Goal: Information Seeking & Learning: Learn about a topic

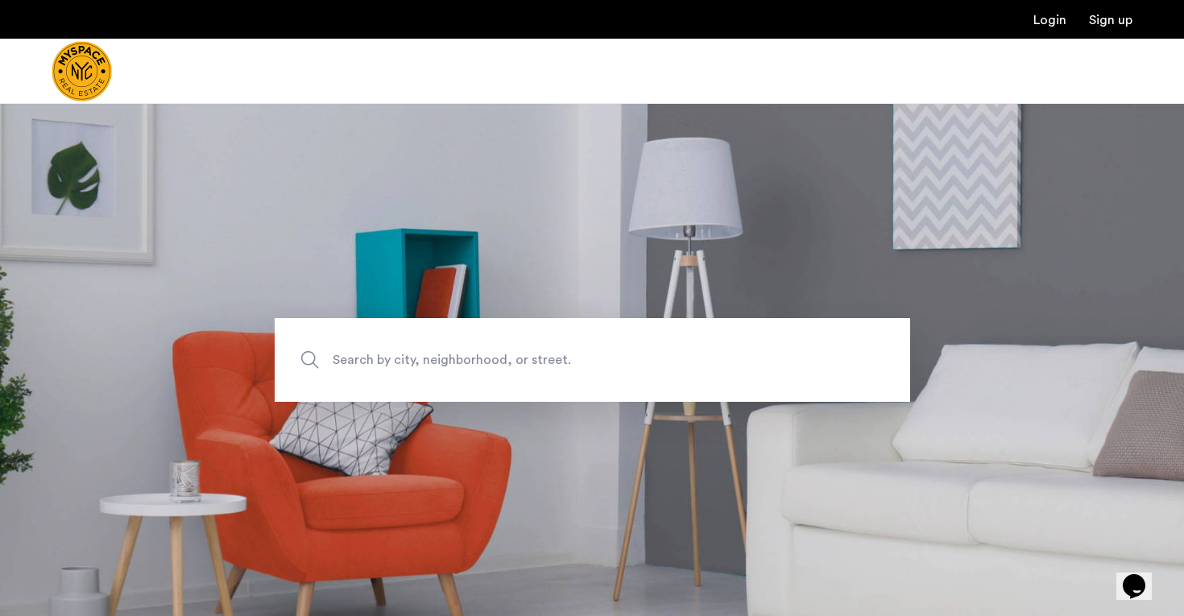
click at [462, 360] on span "Search by city, neighborhood, or street." at bounding box center [555, 360] width 444 height 22
click at [462, 360] on input "Search by city, neighborhood, or street." at bounding box center [592, 360] width 635 height 84
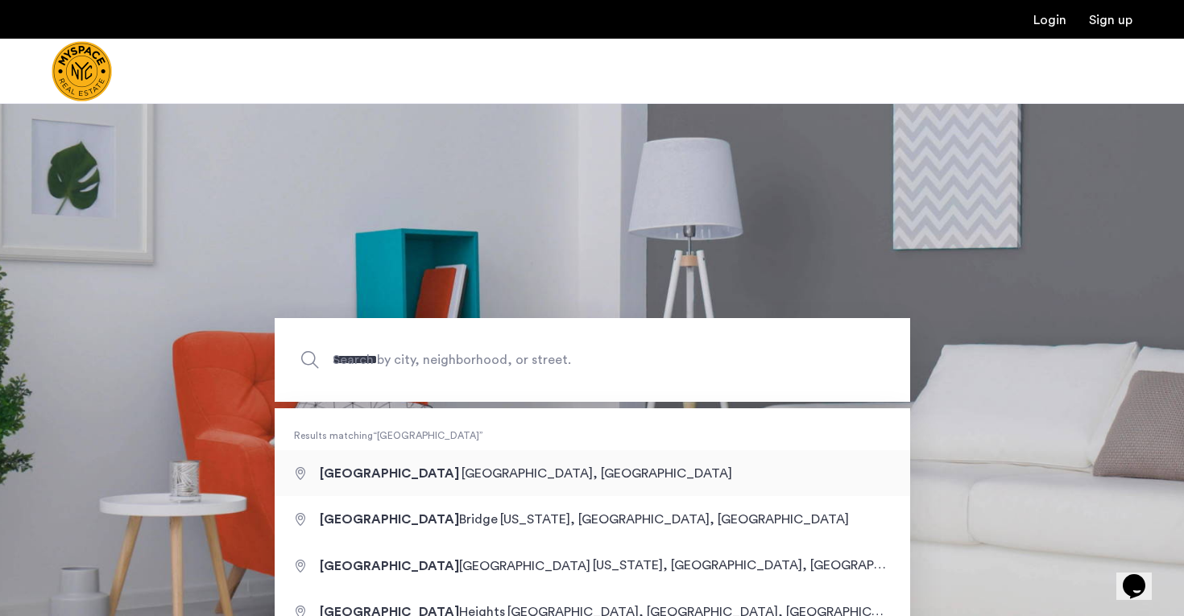
type input "**********"
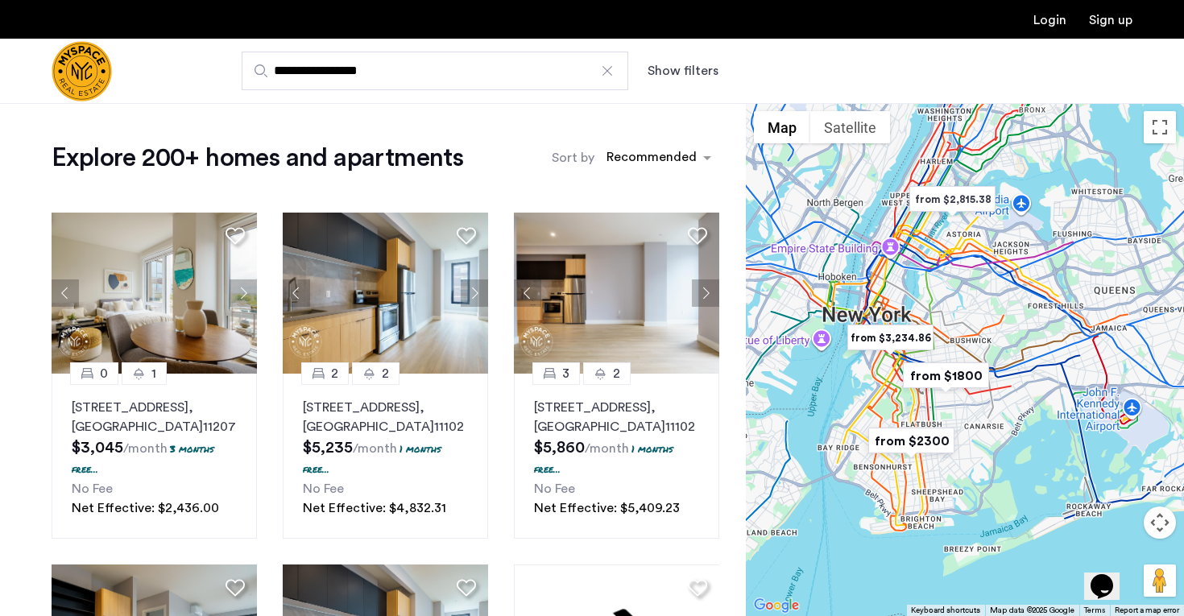
click at [698, 72] on button "Show filters" at bounding box center [682, 70] width 71 height 19
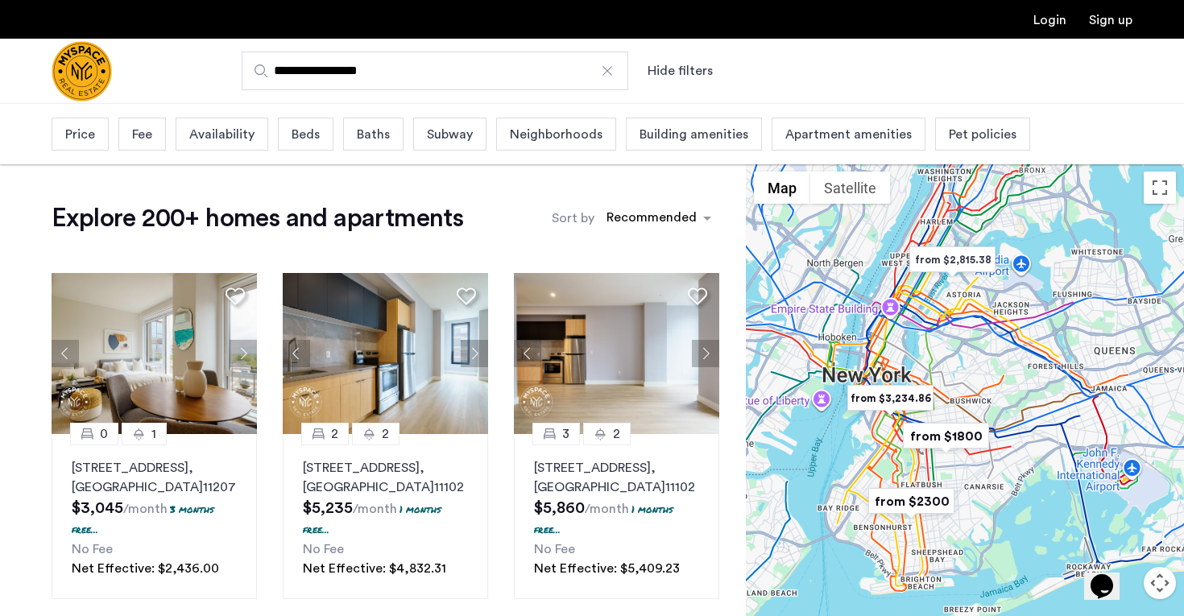
click at [318, 127] on div "Beds" at bounding box center [306, 134] width 56 height 33
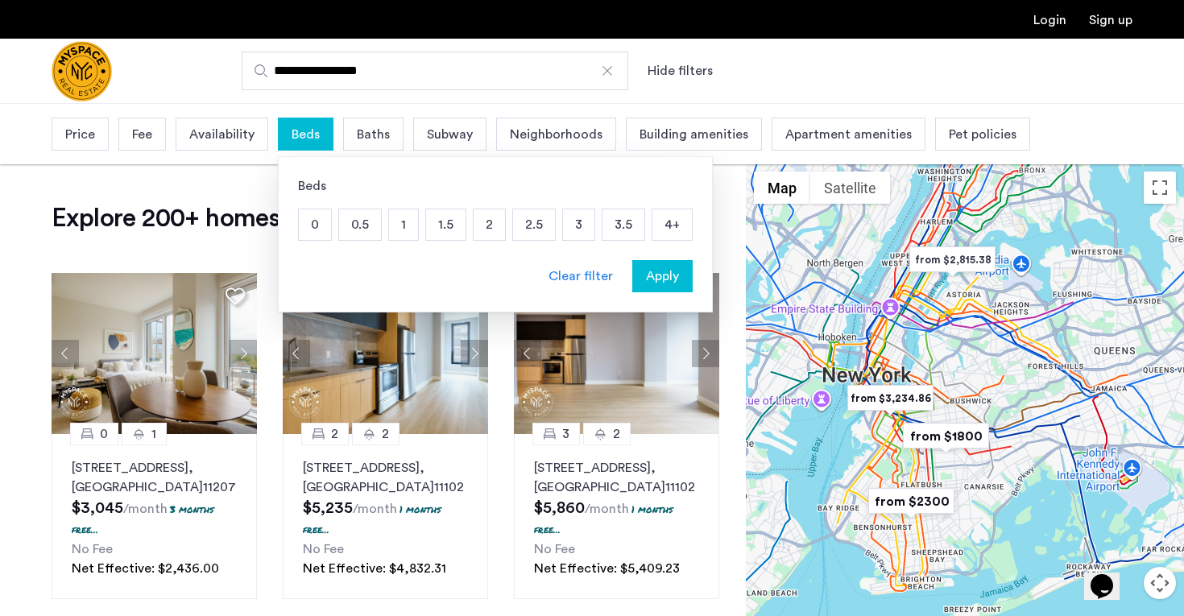
click at [447, 217] on p "1.5" at bounding box center [445, 224] width 39 height 31
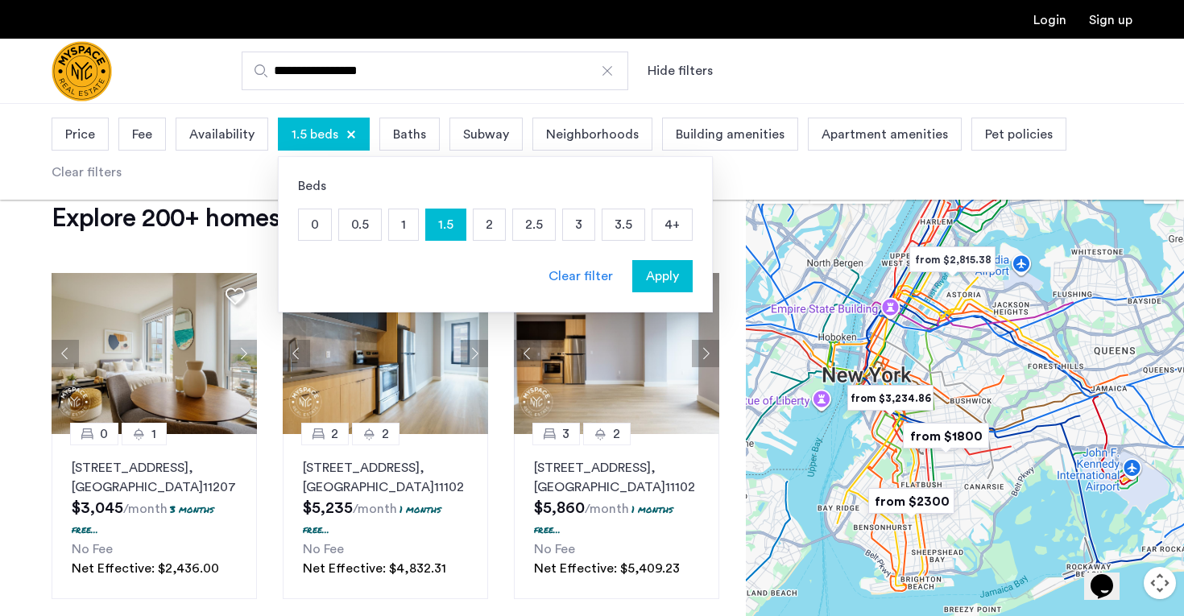
click at [582, 227] on p "3" at bounding box center [578, 224] width 31 height 31
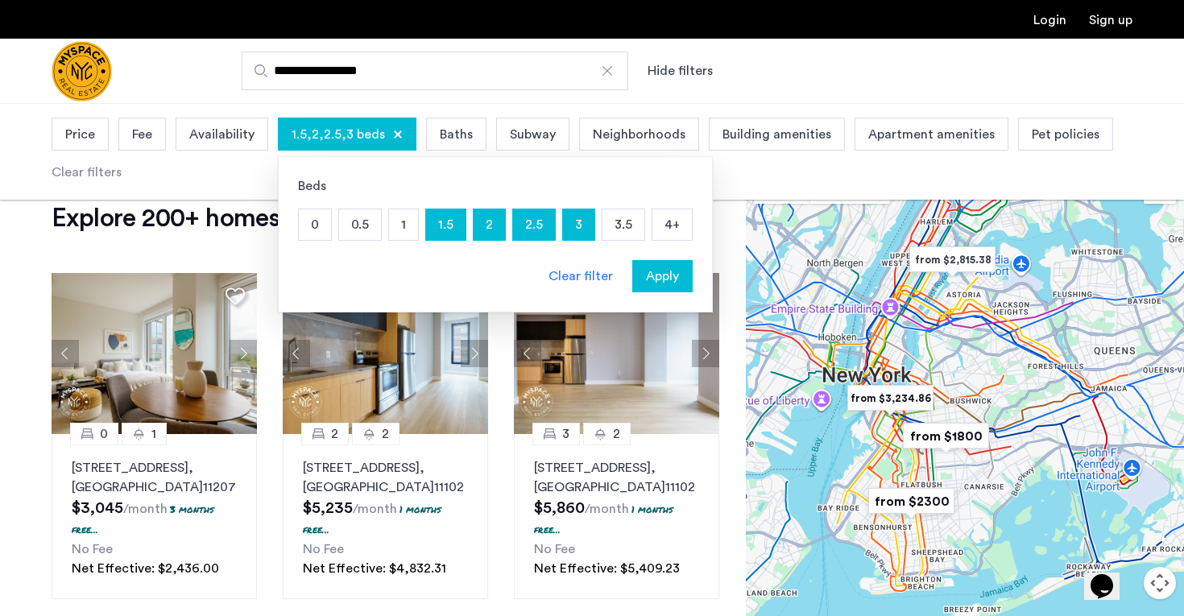
click at [88, 137] on span "Price" at bounding box center [80, 134] width 30 height 19
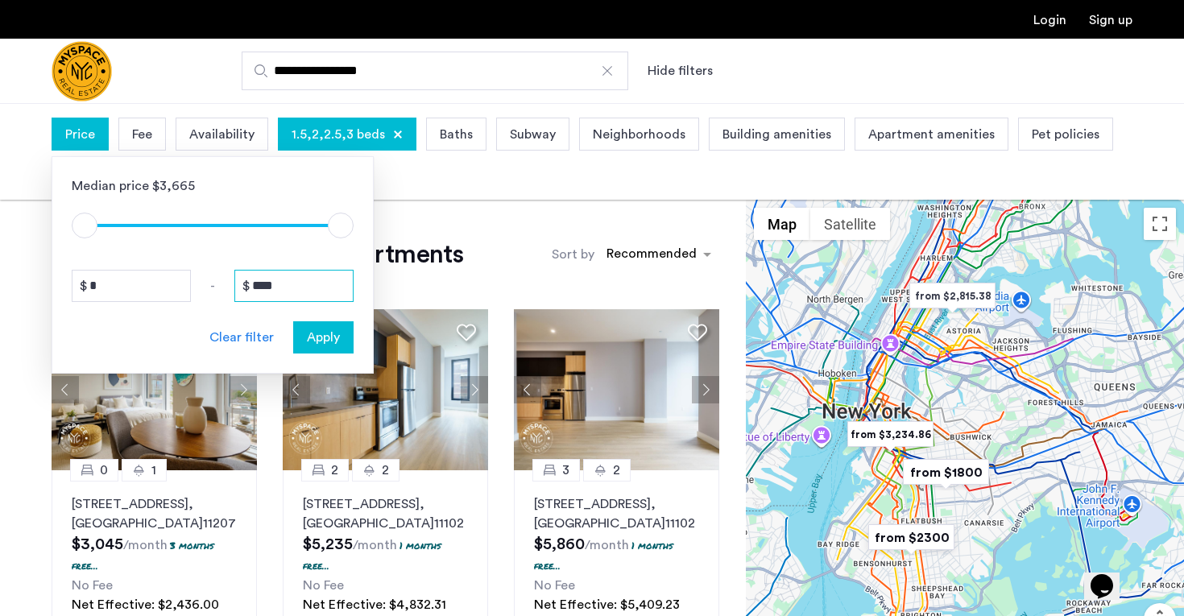
drag, startPoint x: 309, startPoint y: 294, endPoint x: 224, endPoint y: 290, distance: 85.5
click at [224, 290] on div "* - ****" at bounding box center [213, 286] width 282 height 32
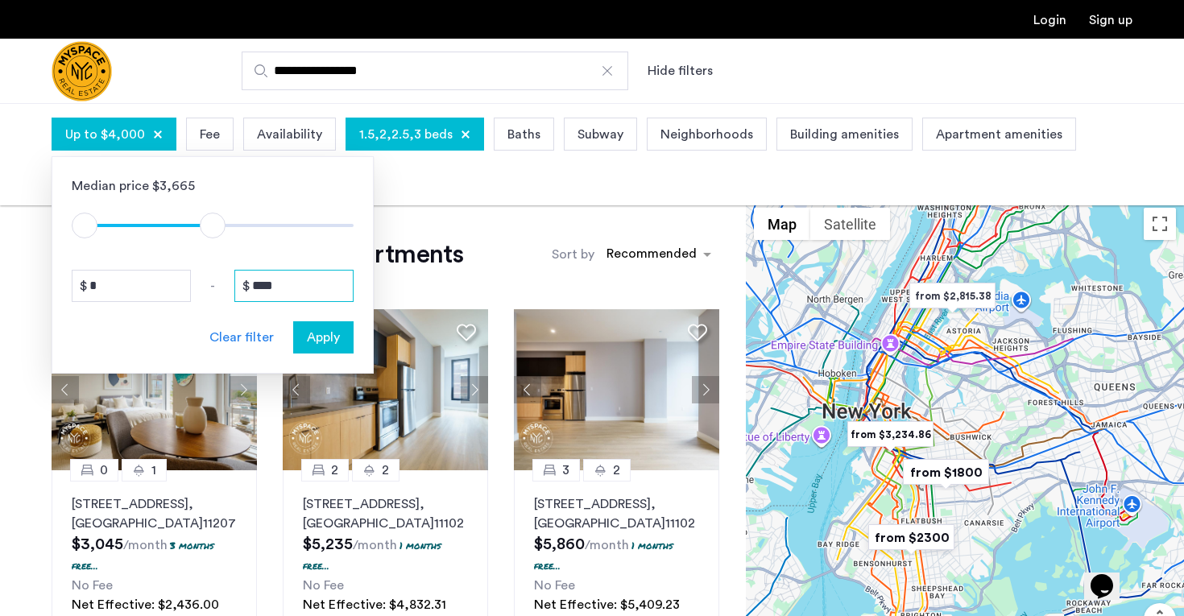
type input "****"
click at [325, 333] on span "Apply" at bounding box center [323, 337] width 33 height 19
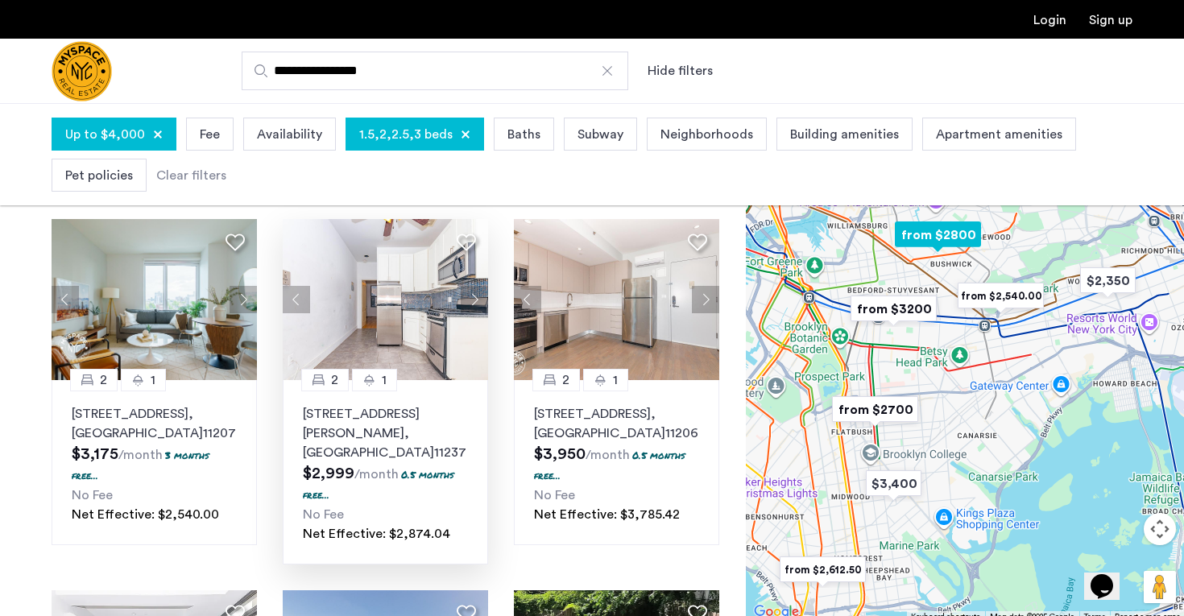
scroll to position [91, 0]
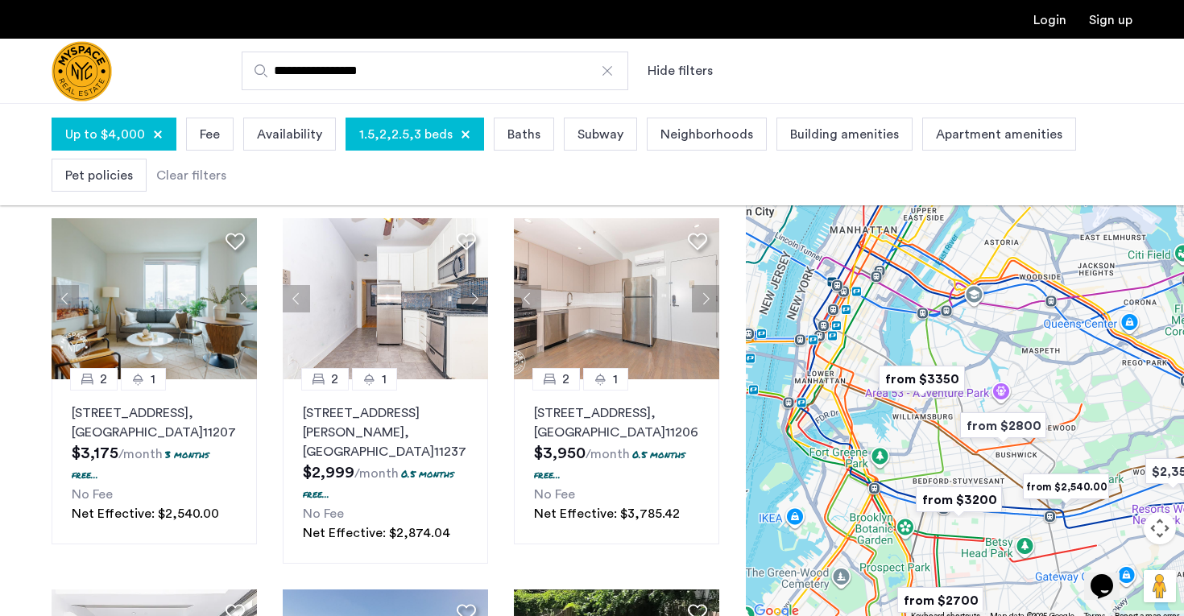
drag, startPoint x: 862, startPoint y: 368, endPoint x: 927, endPoint y: 561, distance: 204.0
click at [927, 563] on div at bounding box center [965, 365] width 438 height 513
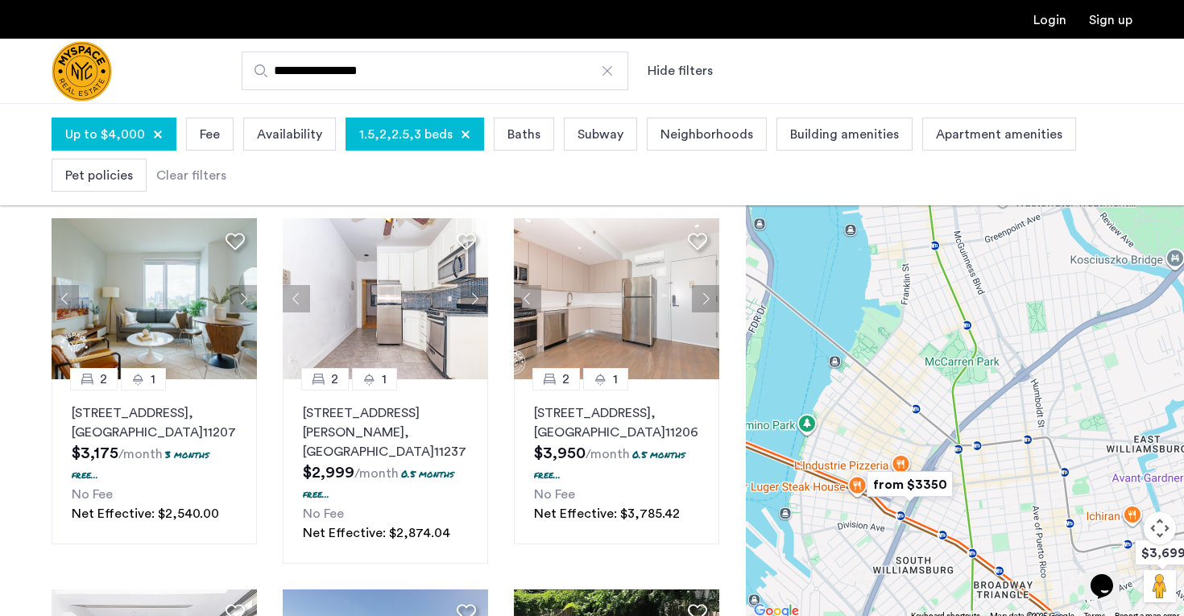
drag, startPoint x: 966, startPoint y: 377, endPoint x: 1024, endPoint y: 566, distance: 197.9
click at [1025, 566] on div at bounding box center [965, 365] width 438 height 513
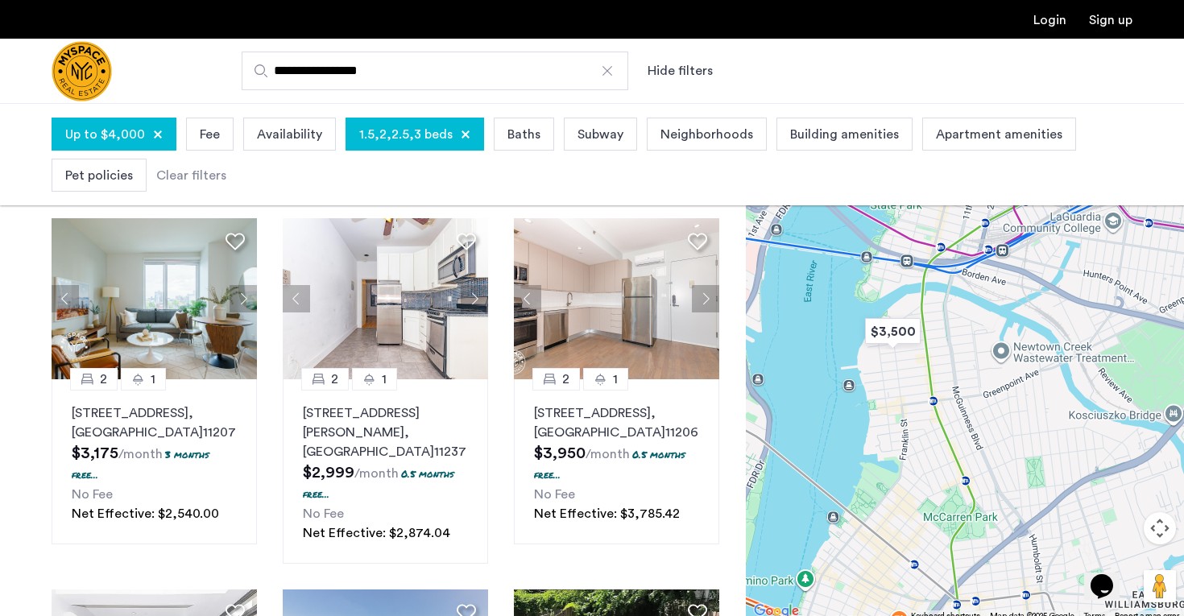
drag, startPoint x: 1015, startPoint y: 448, endPoint x: 1012, endPoint y: 603, distance: 155.4
click at [1012, 604] on div at bounding box center [965, 365] width 438 height 513
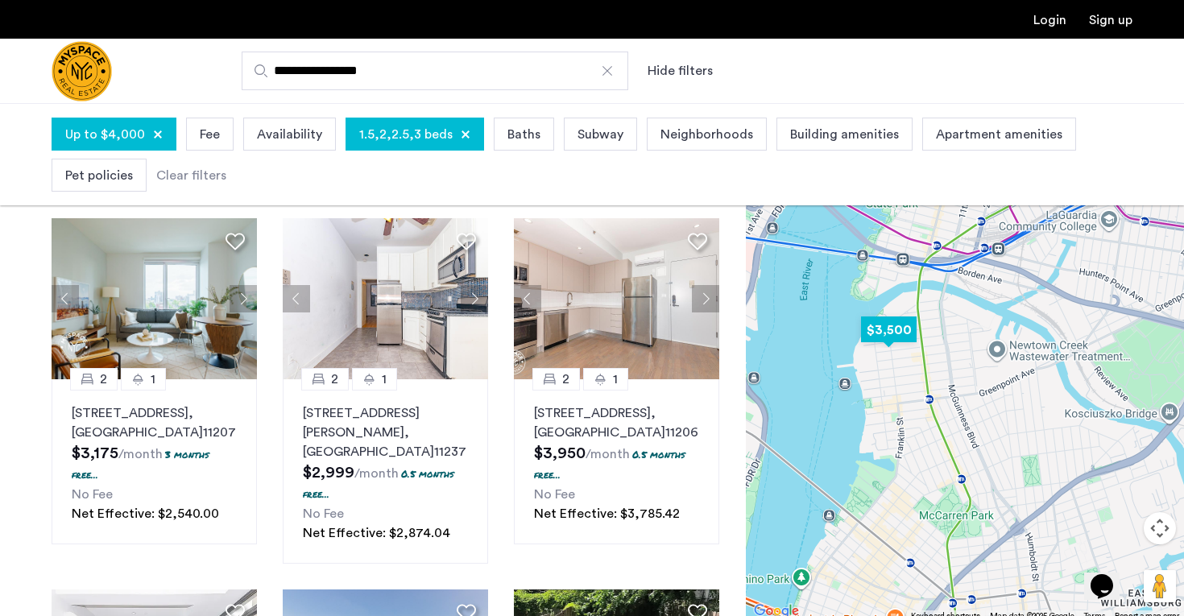
click at [906, 329] on img "$3,500" at bounding box center [888, 330] width 68 height 36
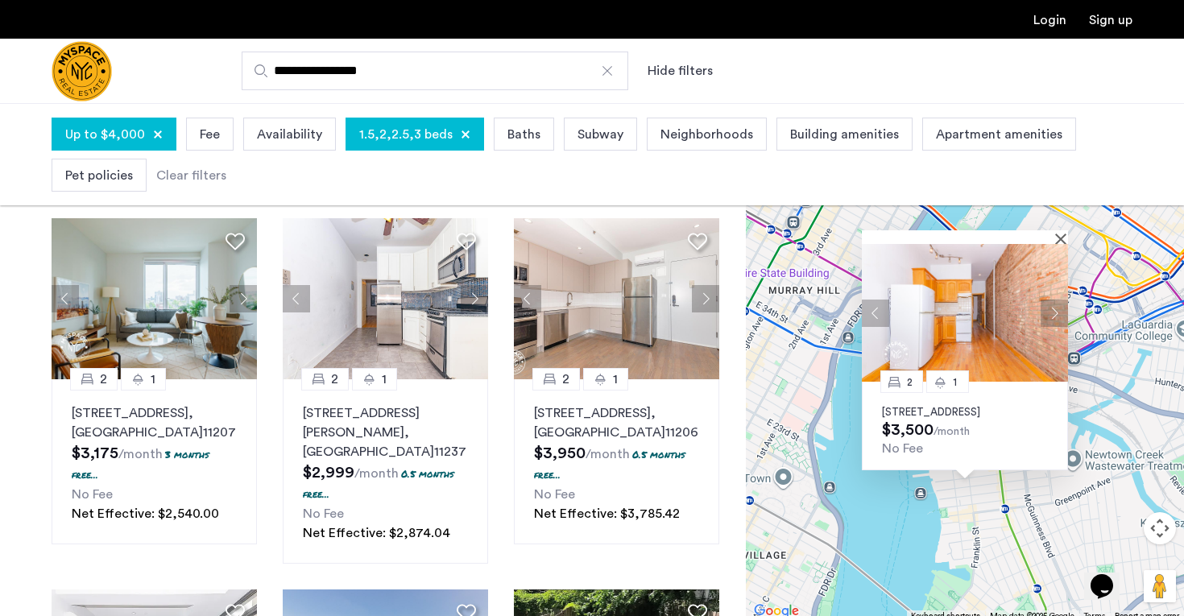
click at [1059, 230] on div at bounding box center [965, 237] width 206 height 14
click at [1064, 233] on button "Close" at bounding box center [1063, 238] width 11 height 11
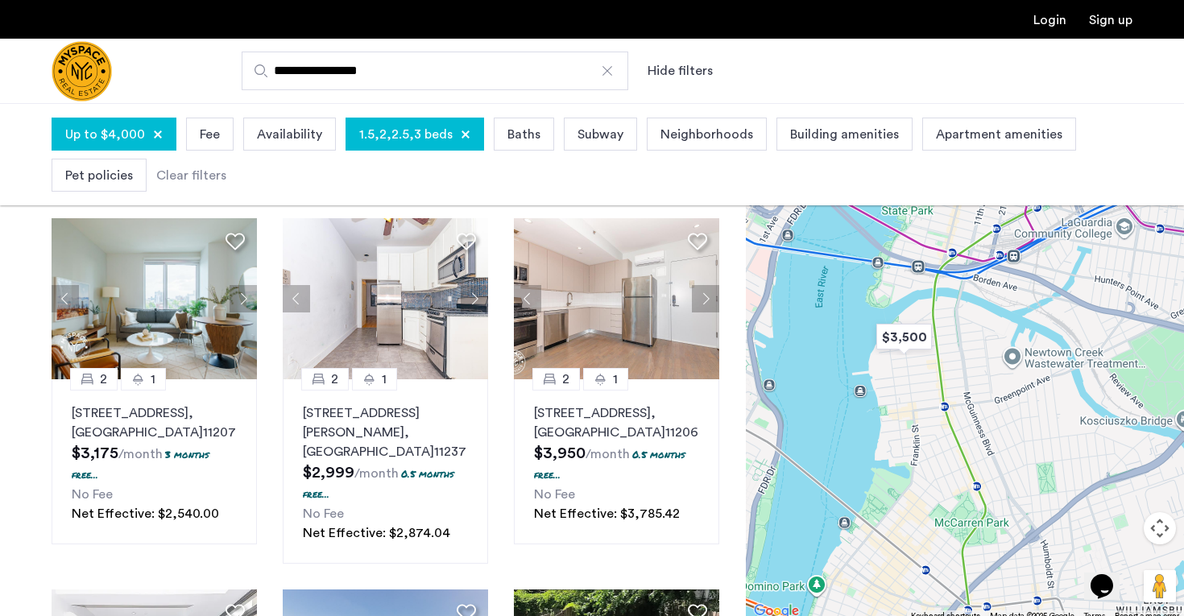
drag, startPoint x: 1075, startPoint y: 461, endPoint x: 981, endPoint y: 260, distance: 221.5
click at [981, 260] on div at bounding box center [965, 365] width 438 height 513
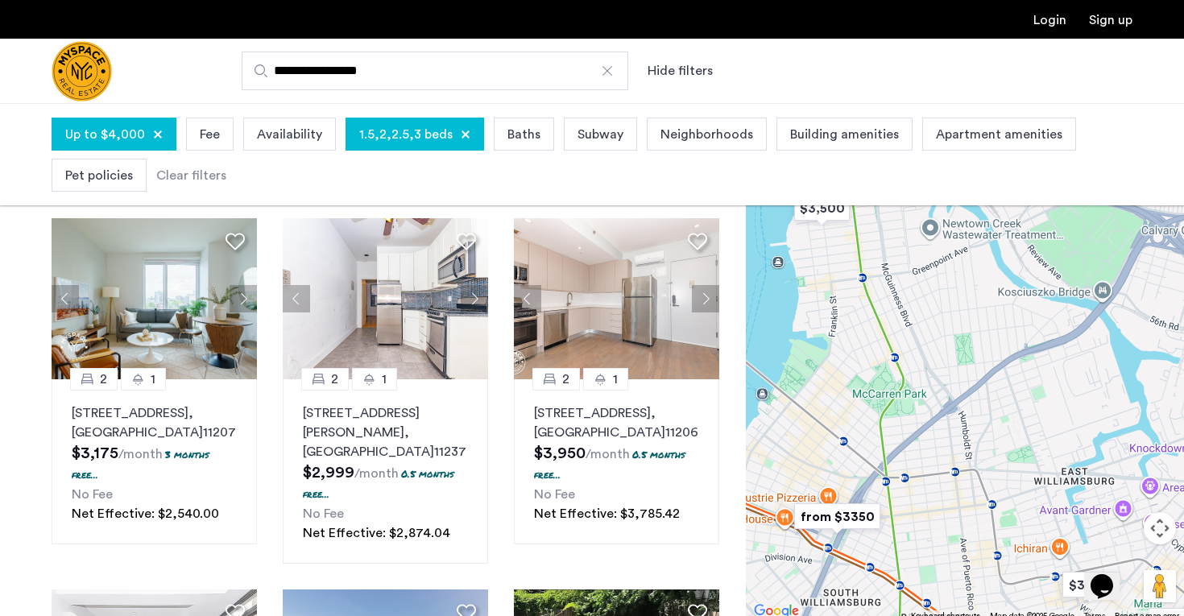
drag, startPoint x: 1052, startPoint y: 434, endPoint x: 994, endPoint y: 387, distance: 75.1
click at [994, 387] on div at bounding box center [965, 365] width 438 height 513
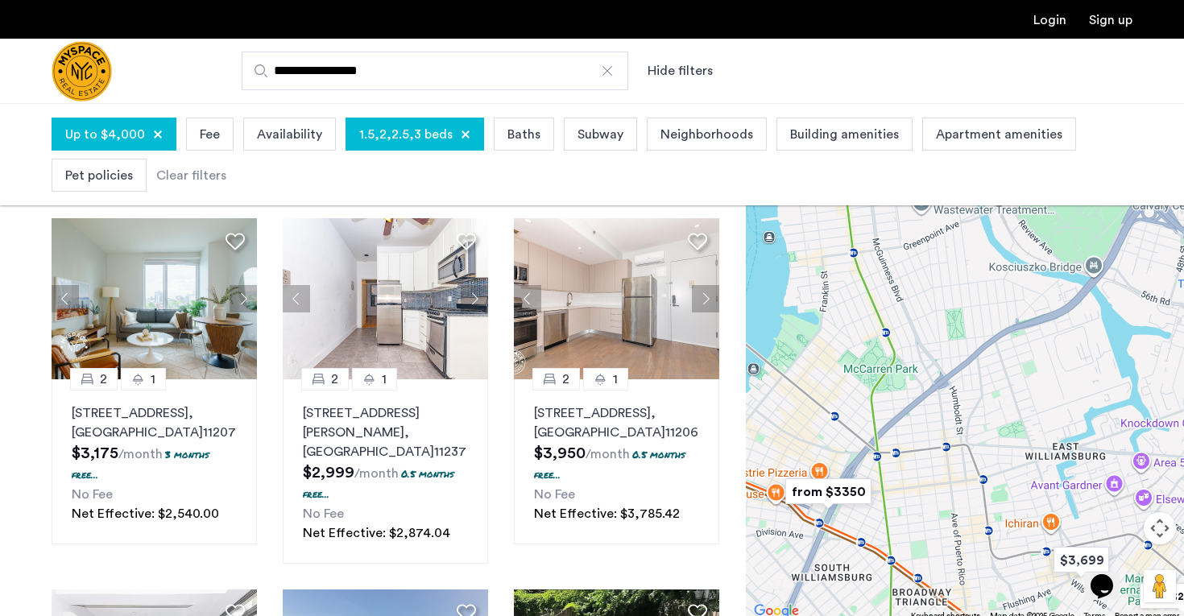
click at [828, 492] on img "from $3350" at bounding box center [828, 491] width 99 height 36
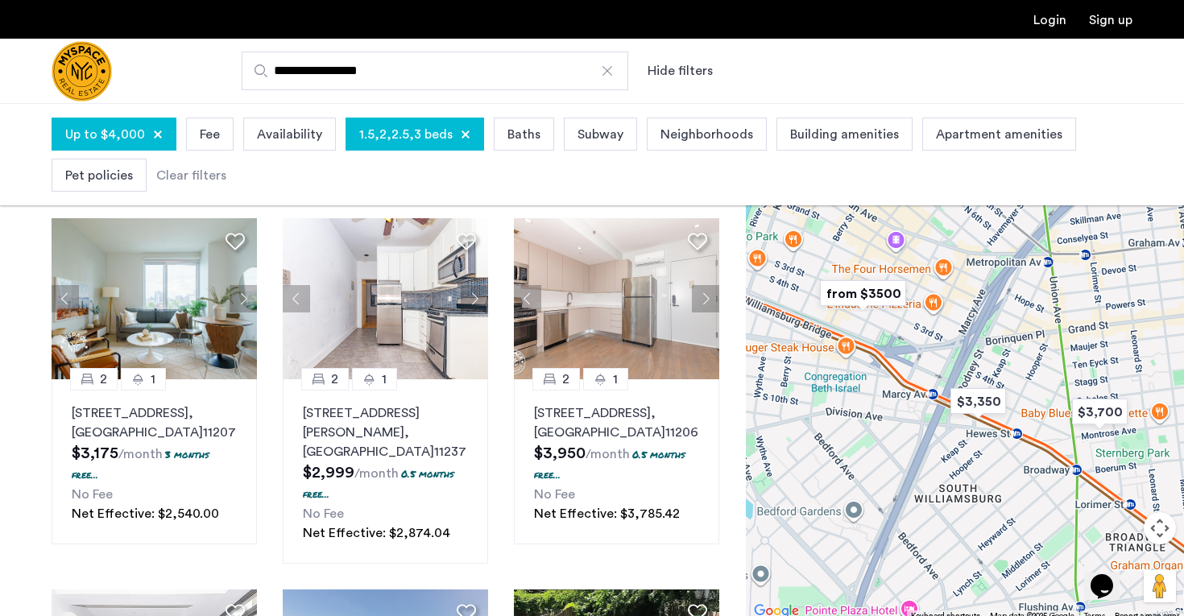
click at [866, 292] on img "from $3500" at bounding box center [862, 293] width 99 height 36
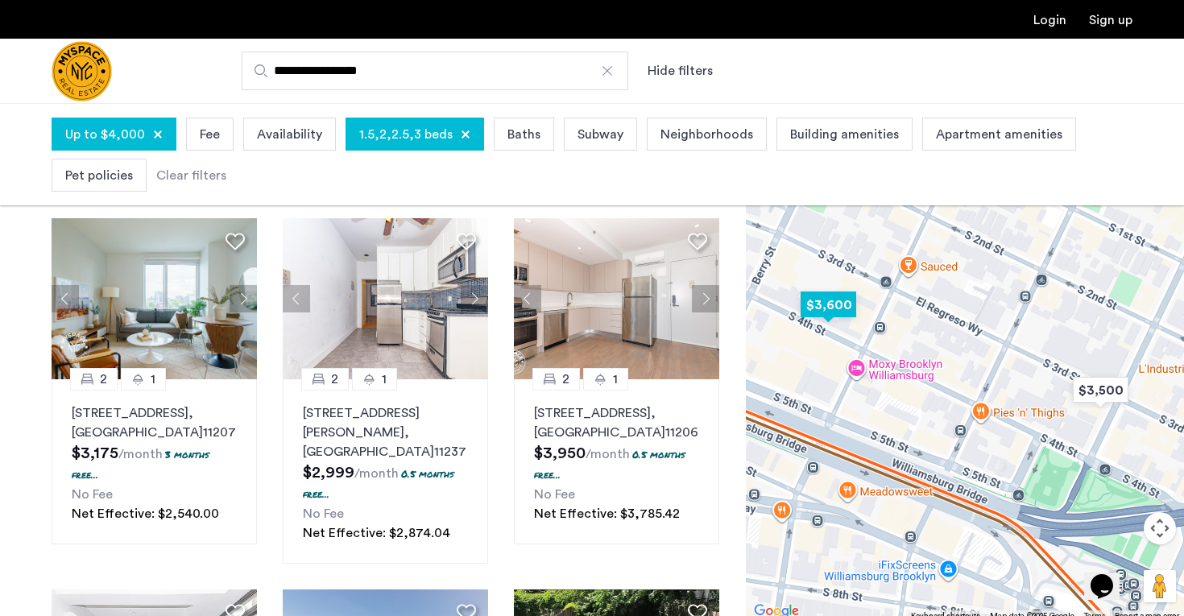
click at [832, 312] on img "$3,600" at bounding box center [828, 305] width 68 height 36
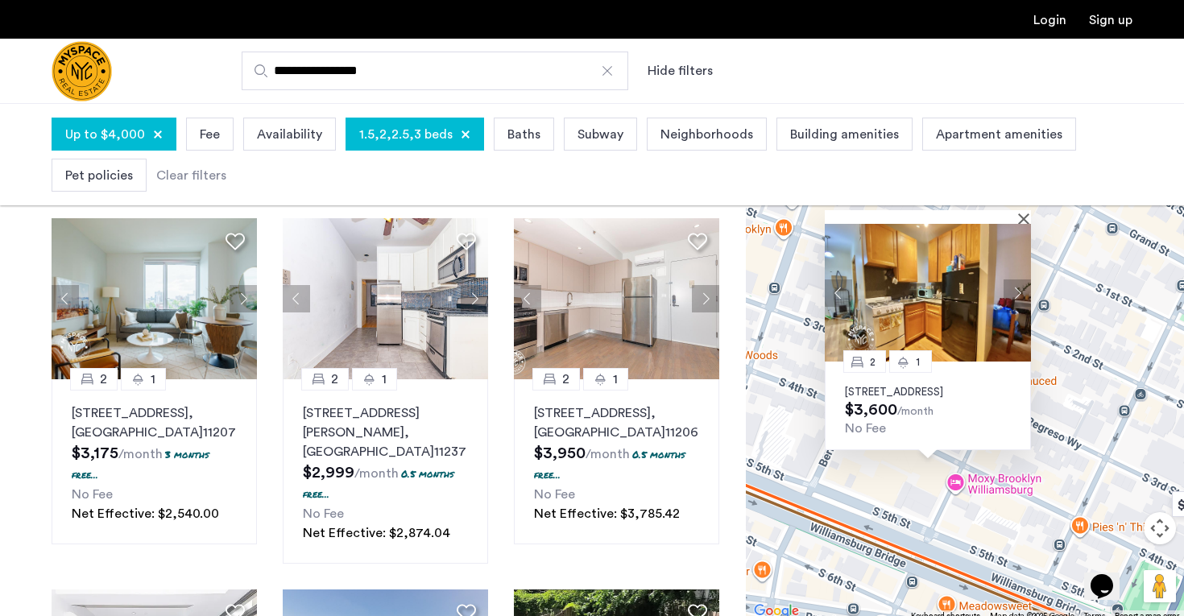
drag, startPoint x: 1057, startPoint y: 483, endPoint x: 1016, endPoint y: 461, distance: 46.9
click at [1017, 461] on div "2 1 [STREET_ADDRESS] $3,600 /month No Fee" at bounding box center [965, 365] width 438 height 513
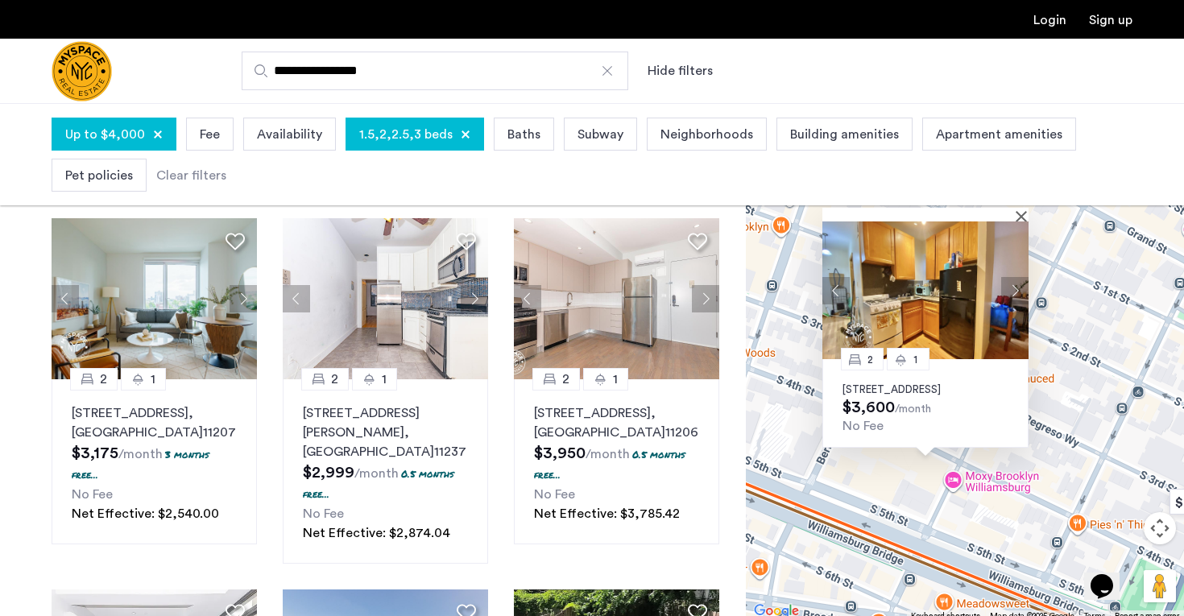
click at [1015, 277] on button "Next apartment" at bounding box center [1014, 289] width 27 height 27
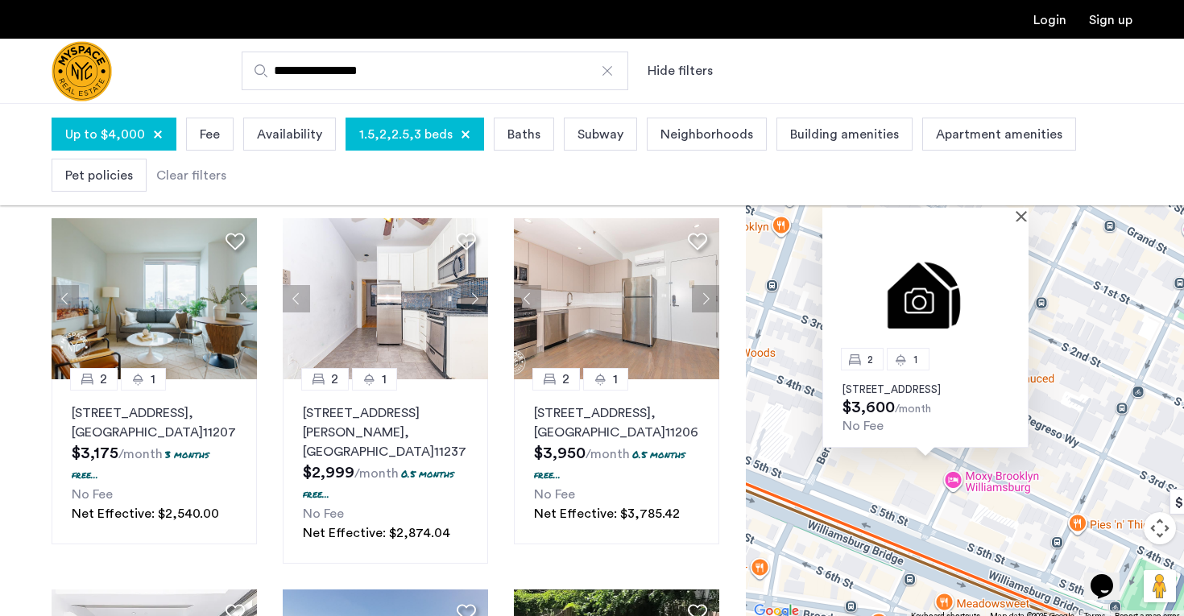
click at [1015, 277] on img at bounding box center [925, 290] width 206 height 138
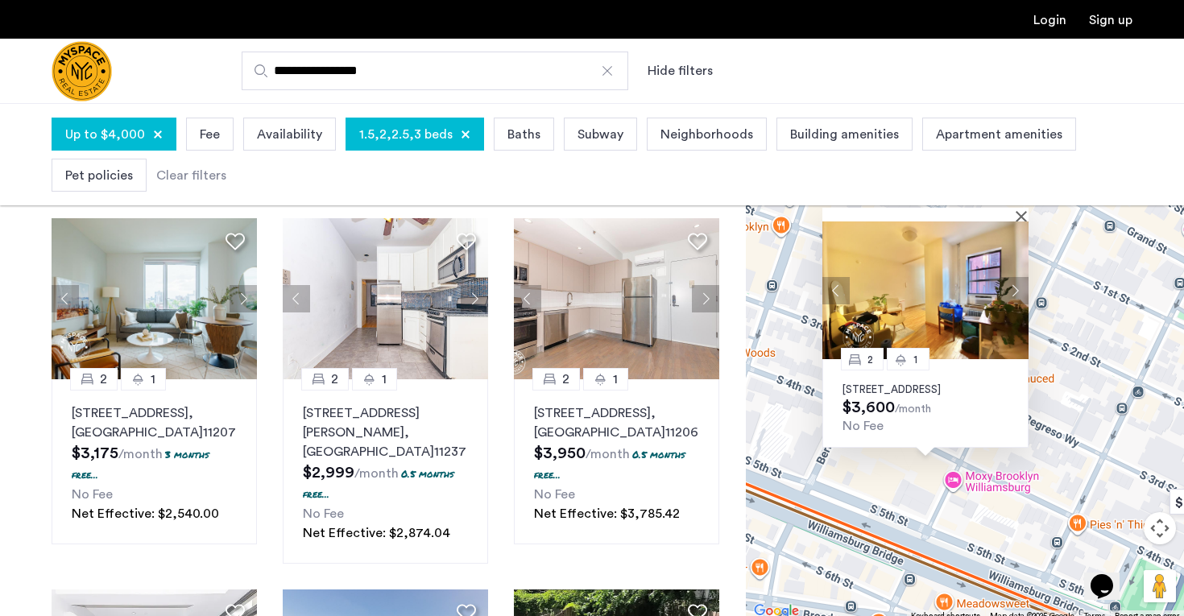
click at [1015, 277] on button "Next apartment" at bounding box center [1014, 289] width 27 height 27
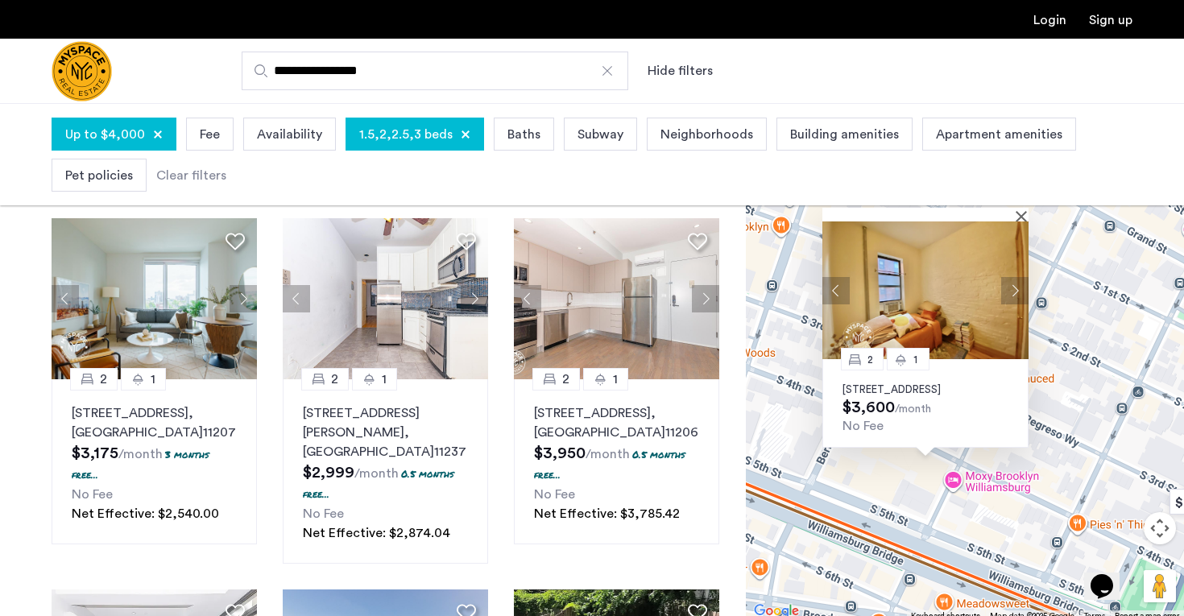
click at [1015, 277] on button "Next apartment" at bounding box center [1014, 289] width 27 height 27
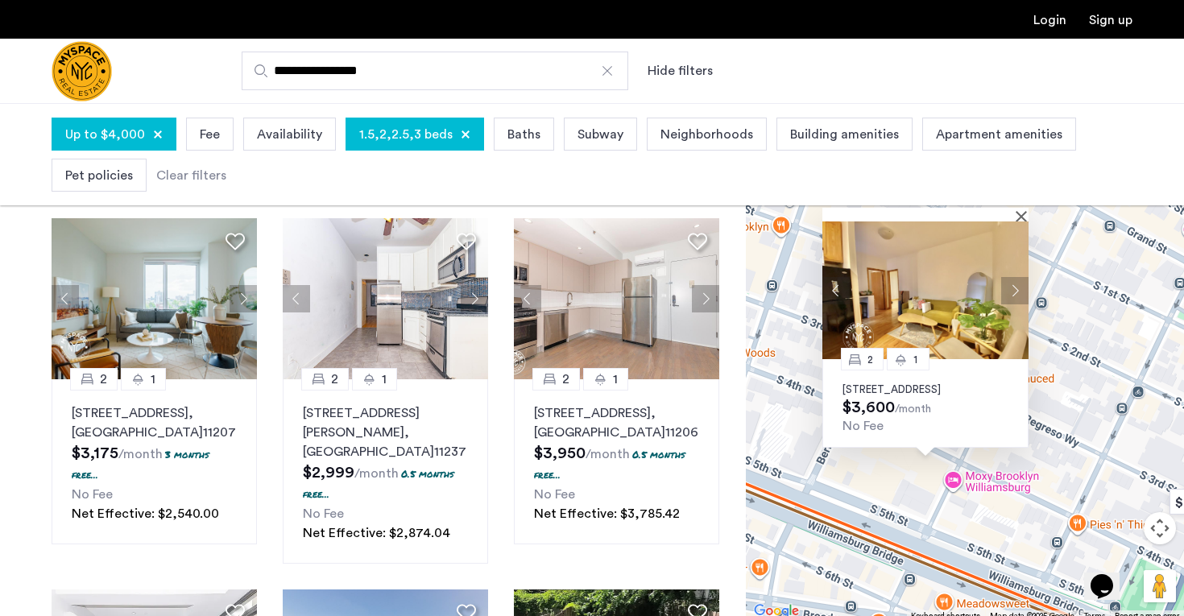
click at [1015, 277] on button "Next apartment" at bounding box center [1014, 289] width 27 height 27
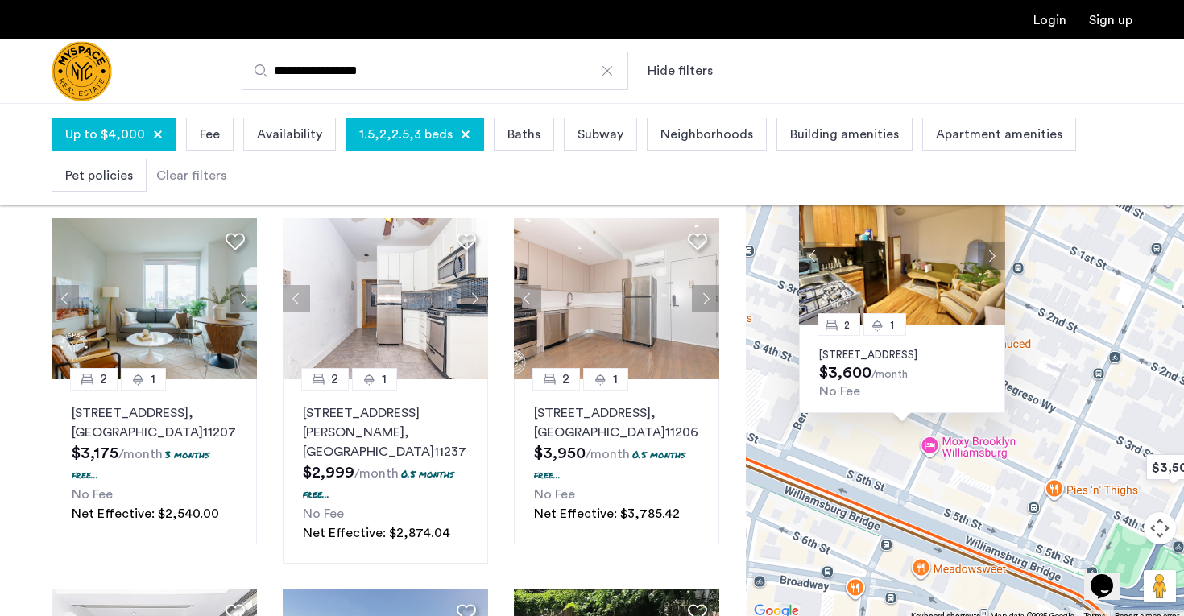
drag, startPoint x: 1077, startPoint y: 511, endPoint x: 1036, endPoint y: 439, distance: 83.0
click at [1036, 439] on div "2 1 [STREET_ADDRESS] $3,600 /month No Fee" at bounding box center [965, 365] width 438 height 513
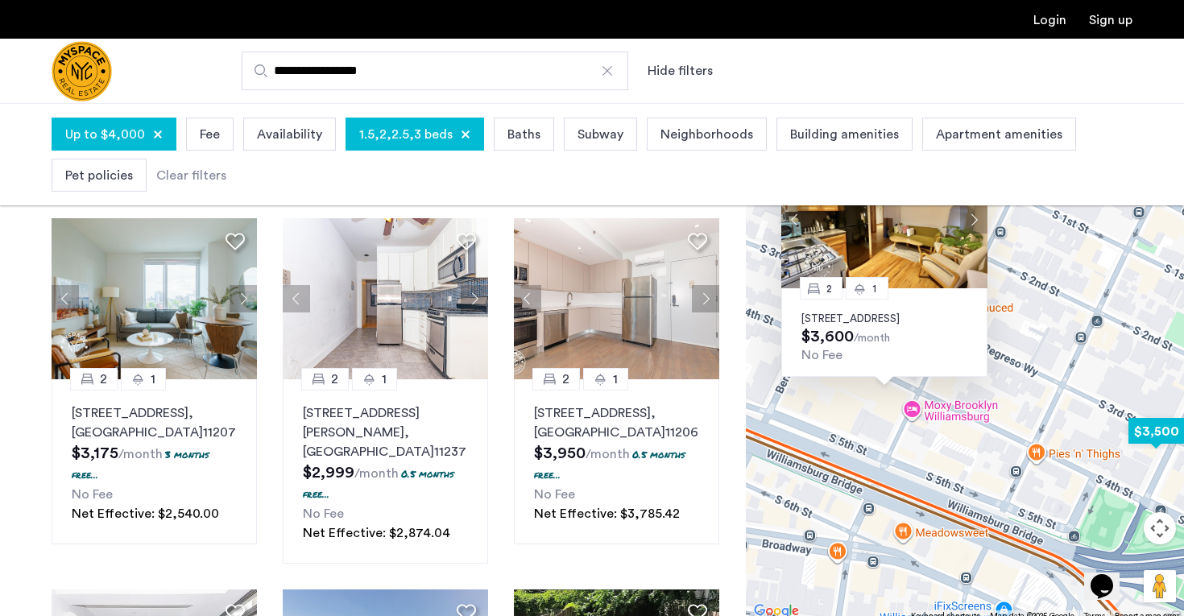
click at [1145, 436] on img "$3,500" at bounding box center [1156, 431] width 68 height 36
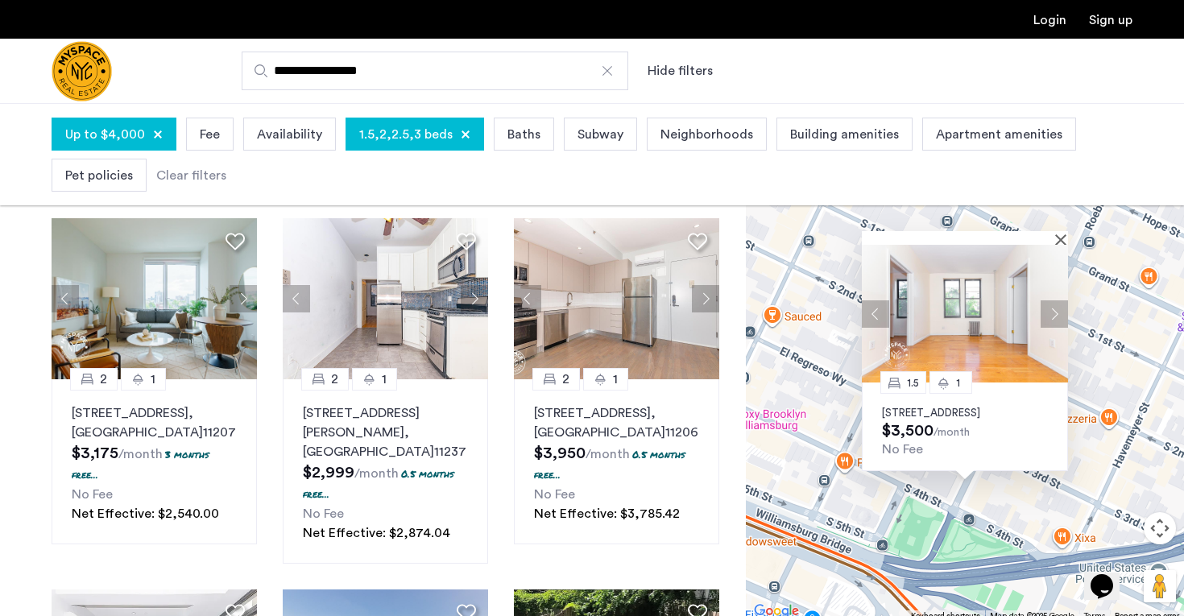
click at [1061, 300] on button "Next apartment" at bounding box center [1053, 313] width 27 height 27
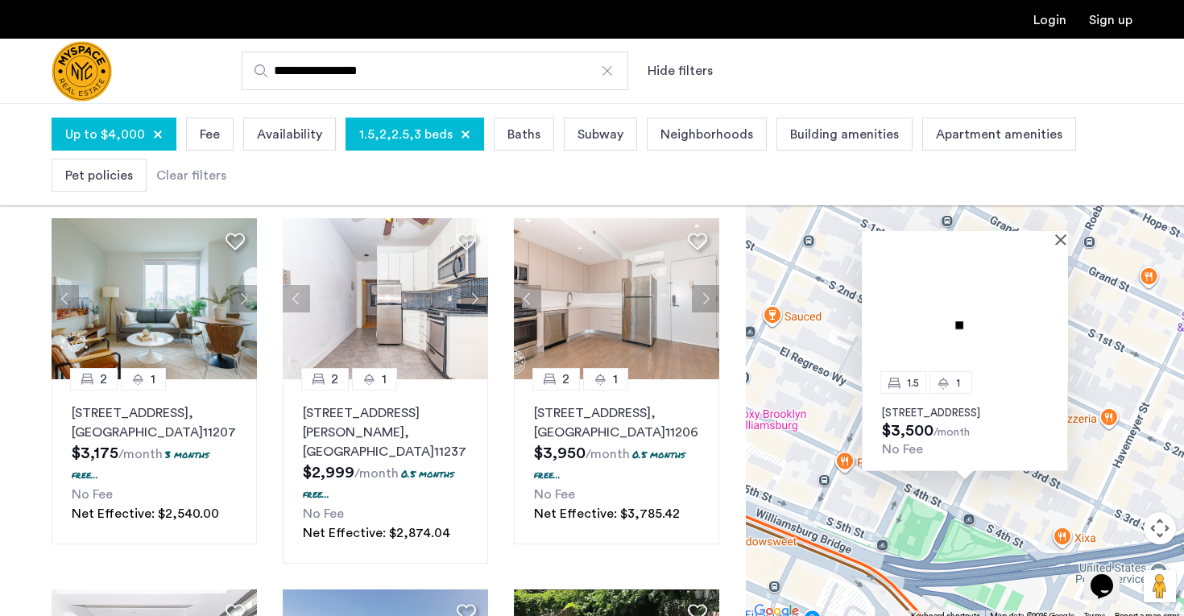
click at [1061, 292] on img at bounding box center [965, 314] width 206 height 138
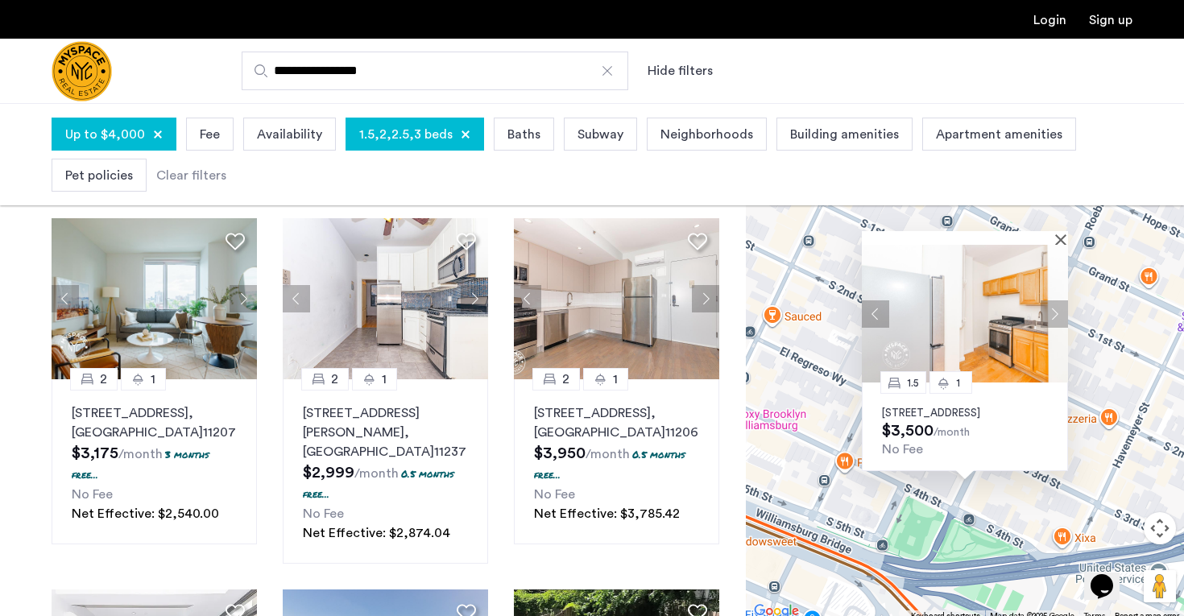
click at [1061, 300] on button "Next apartment" at bounding box center [1053, 313] width 27 height 27
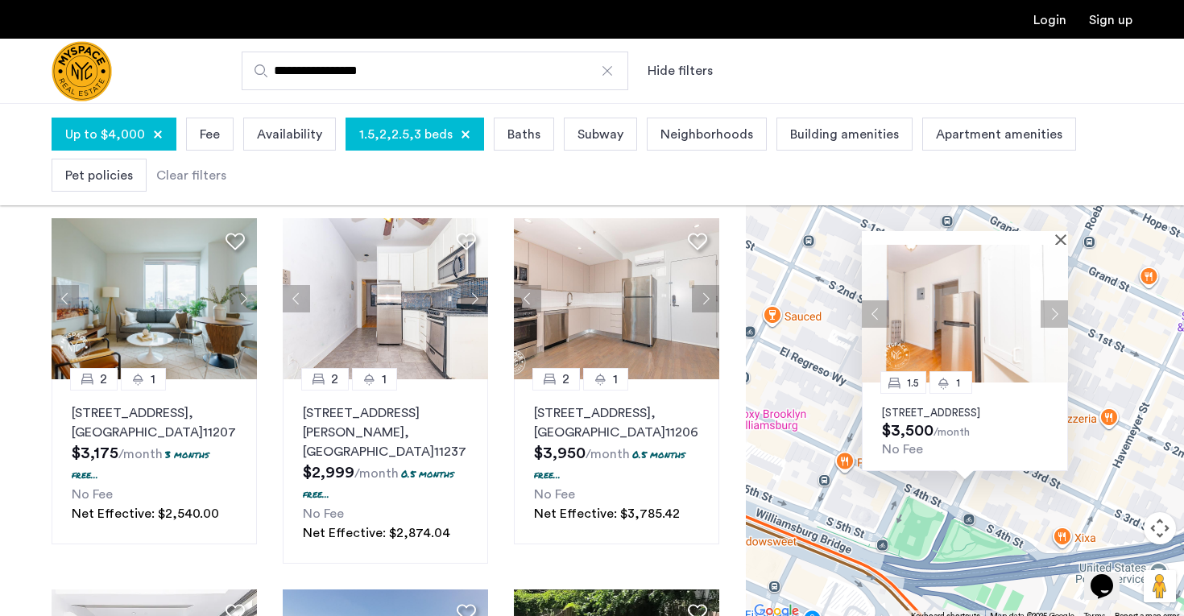
click at [1061, 300] on button "Next apartment" at bounding box center [1053, 313] width 27 height 27
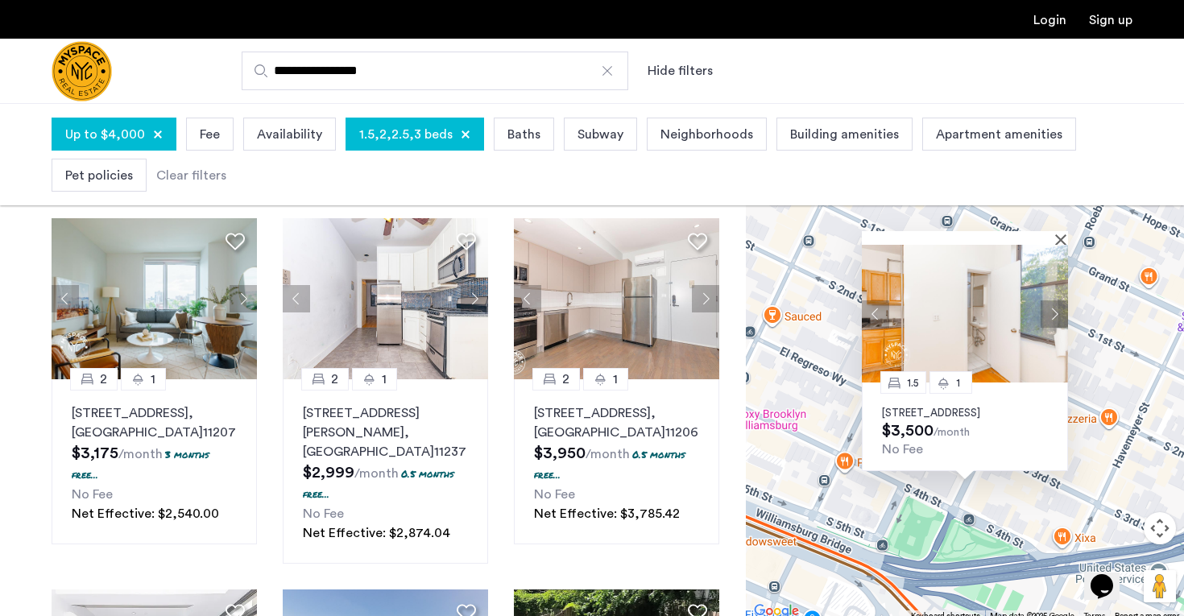
click at [1061, 300] on button "Next apartment" at bounding box center [1053, 313] width 27 height 27
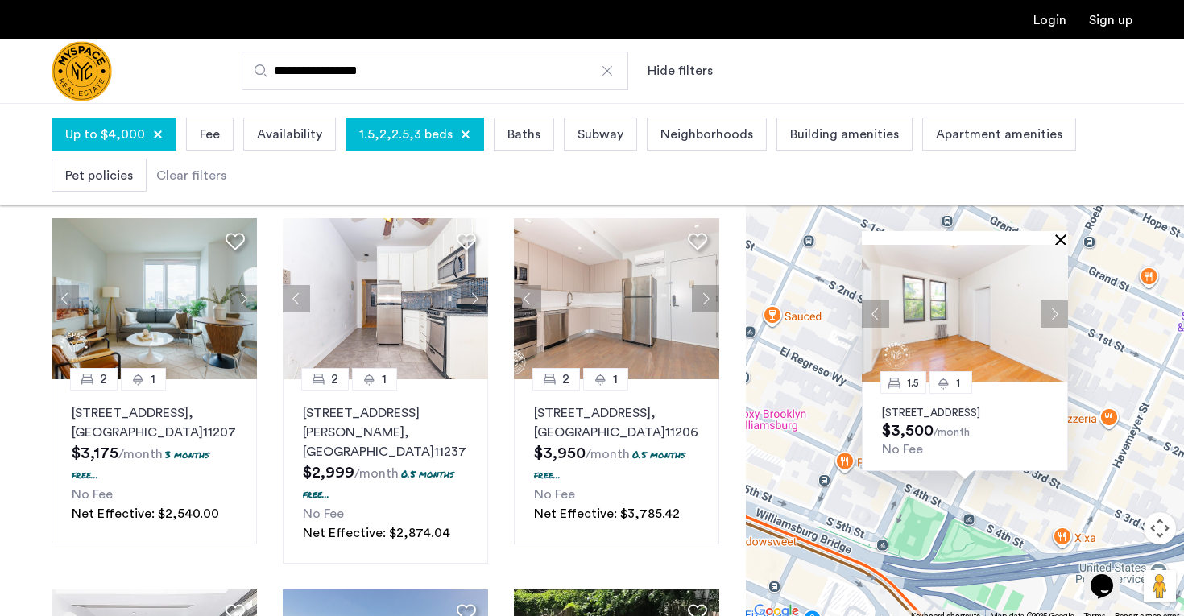
click at [1060, 234] on button "Close" at bounding box center [1063, 239] width 11 height 11
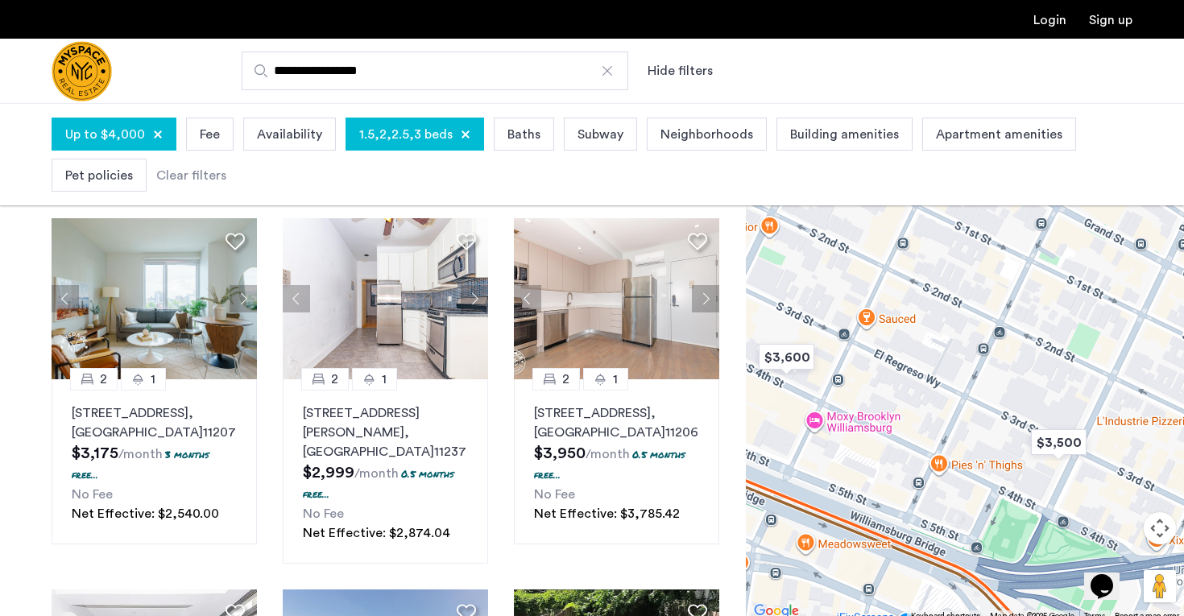
drag, startPoint x: 886, startPoint y: 410, endPoint x: 1011, endPoint y: 429, distance: 127.1
click at [1014, 430] on div at bounding box center [965, 365] width 438 height 513
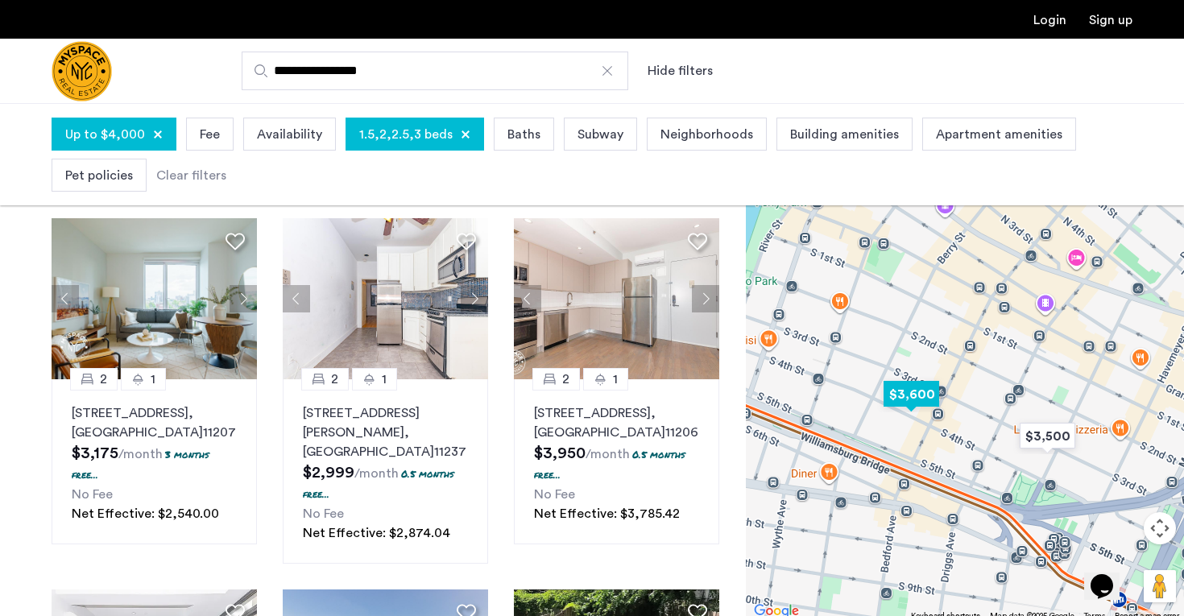
click at [902, 389] on img "$3,600" at bounding box center [911, 394] width 68 height 36
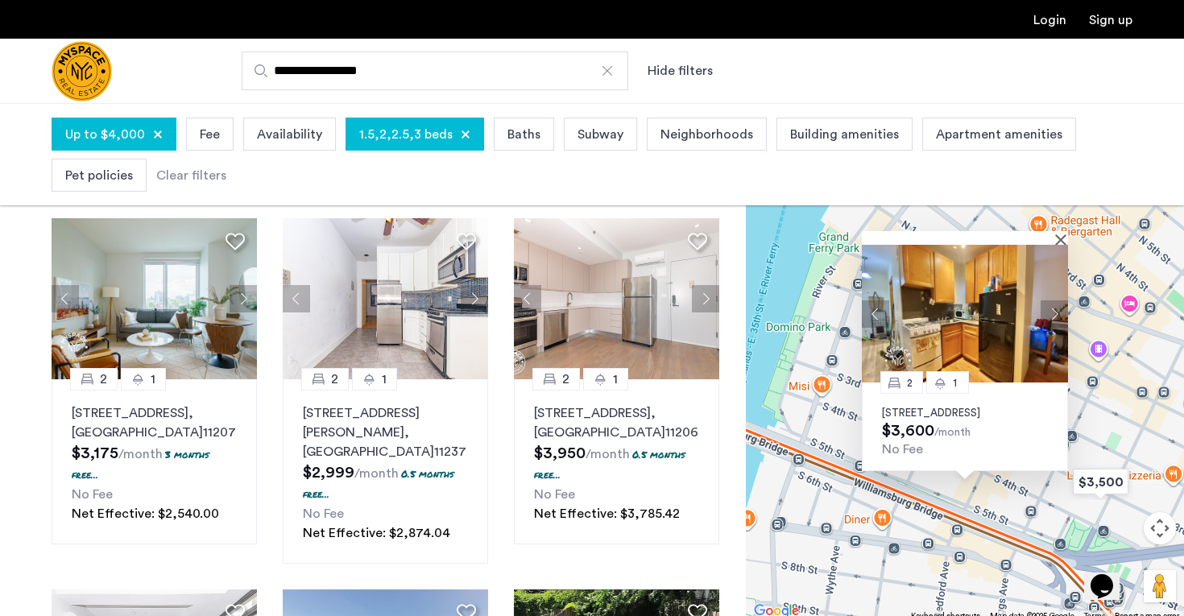
click at [943, 407] on p "[STREET_ADDRESS]" at bounding box center [965, 413] width 166 height 13
click at [1031, 489] on div "2 1 [STREET_ADDRESS] $3,600 /month No Fee" at bounding box center [965, 365] width 438 height 513
click at [1054, 231] on div at bounding box center [959, 238] width 195 height 14
click at [1057, 231] on div at bounding box center [965, 238] width 206 height 14
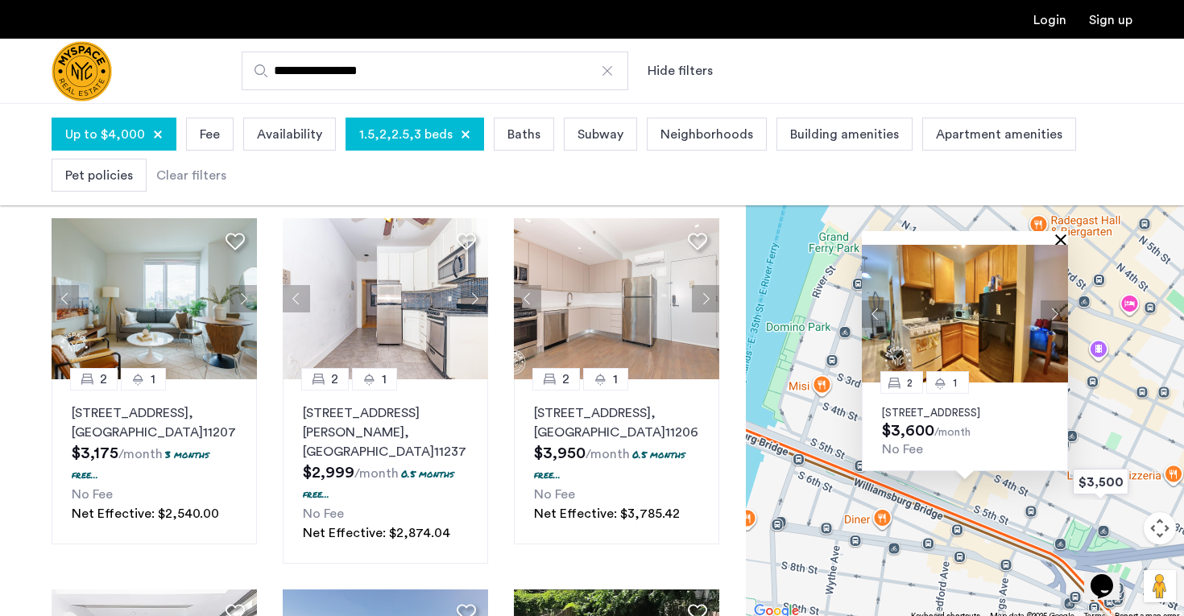
click at [1061, 234] on button "Close" at bounding box center [1063, 239] width 11 height 11
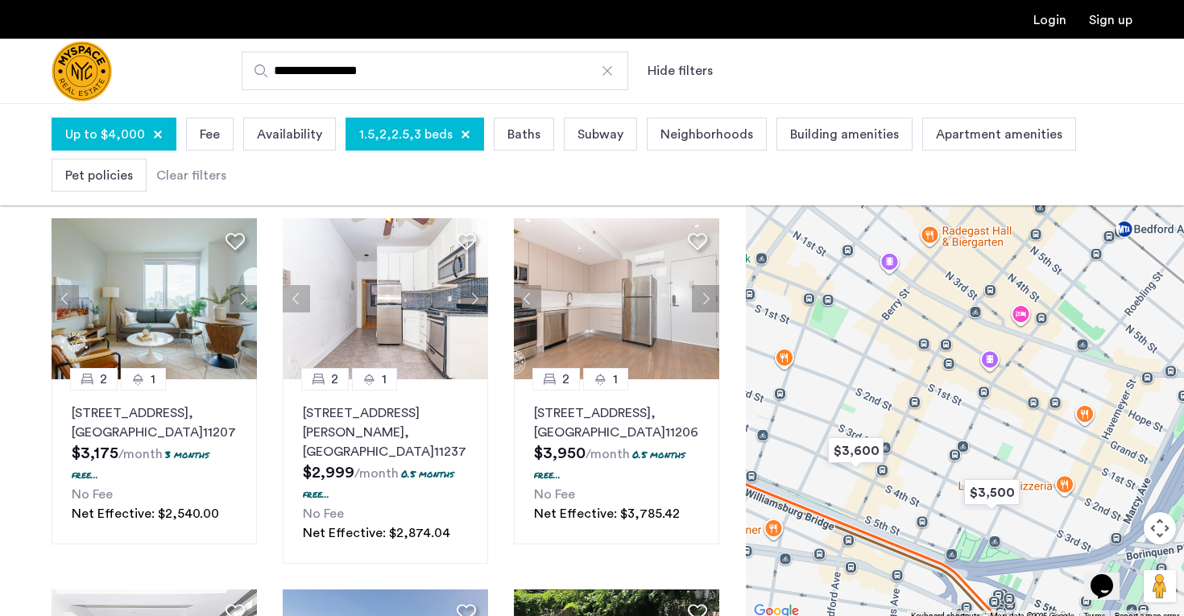
drag, startPoint x: 1056, startPoint y: 384, endPoint x: 879, endPoint y: 405, distance: 177.6
click at [879, 405] on div at bounding box center [965, 365] width 438 height 513
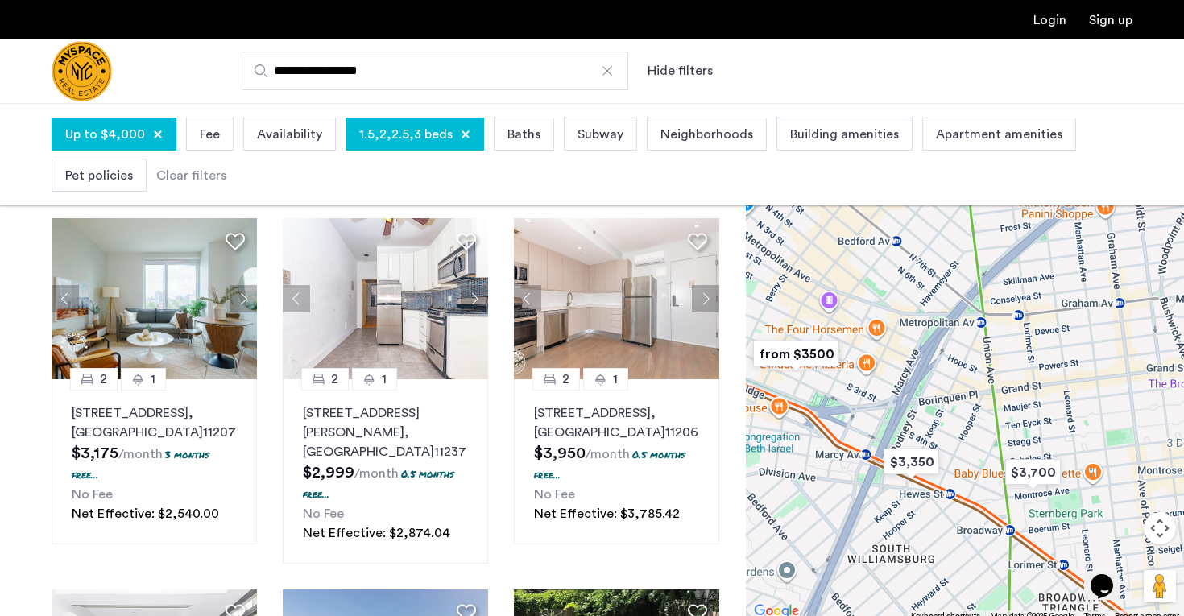
drag, startPoint x: 999, startPoint y: 400, endPoint x: 913, endPoint y: 315, distance: 120.7
click at [913, 315] on div at bounding box center [965, 365] width 438 height 513
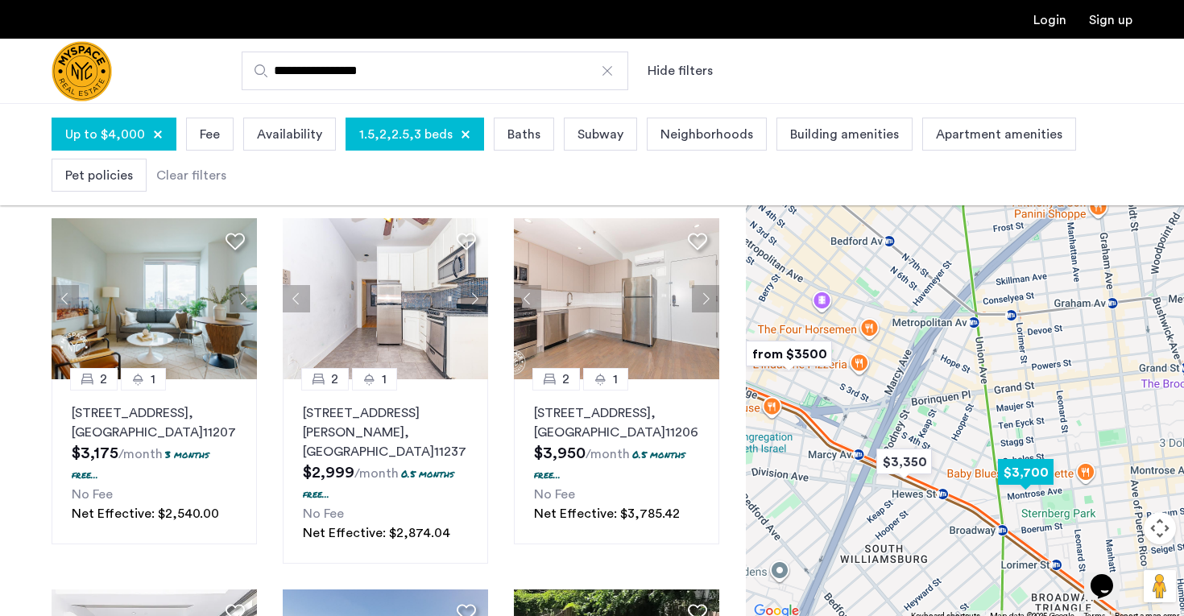
click at [1028, 471] on img "$3,700" at bounding box center [1025, 472] width 68 height 36
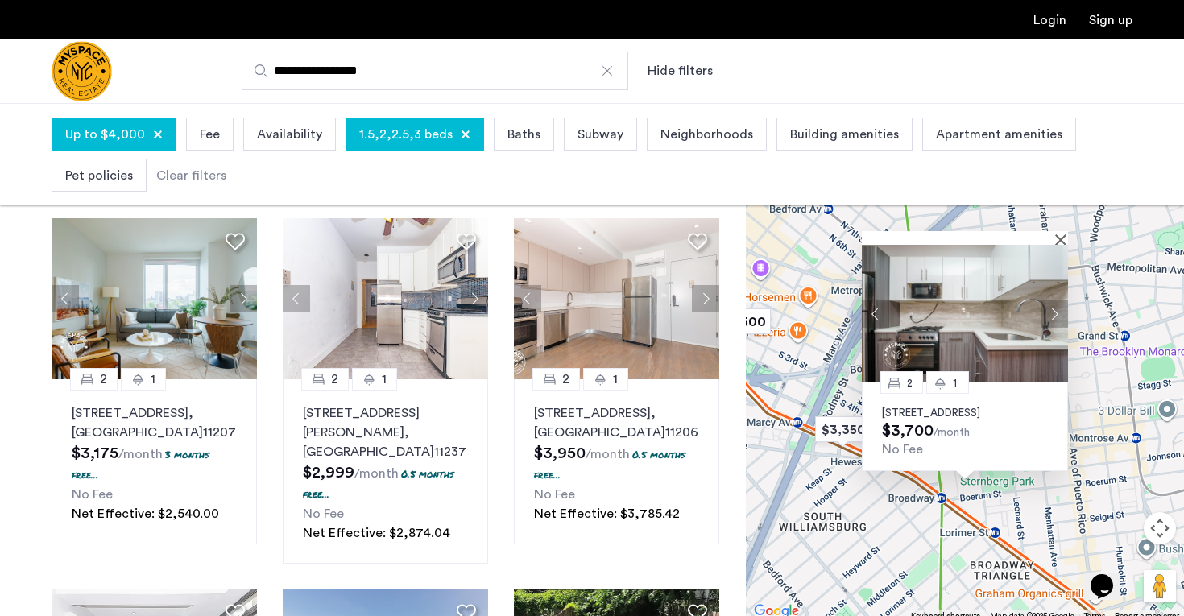
click at [1056, 310] on button "Next apartment" at bounding box center [1053, 313] width 27 height 27
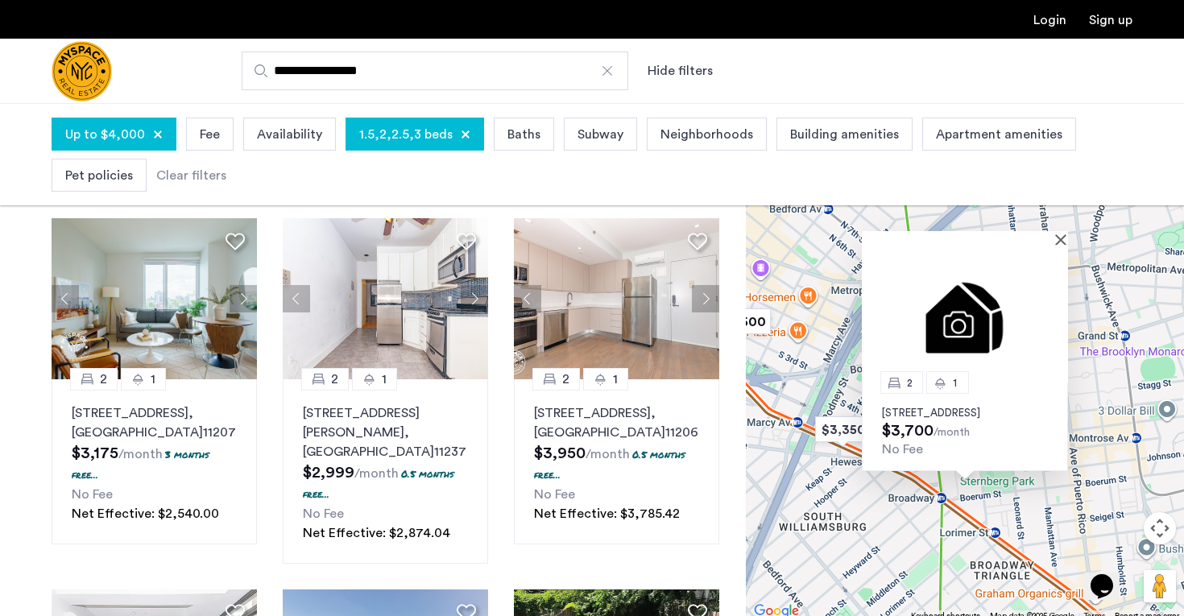
click at [1056, 310] on img at bounding box center [965, 314] width 206 height 138
click at [1059, 234] on button "Close" at bounding box center [1063, 239] width 11 height 11
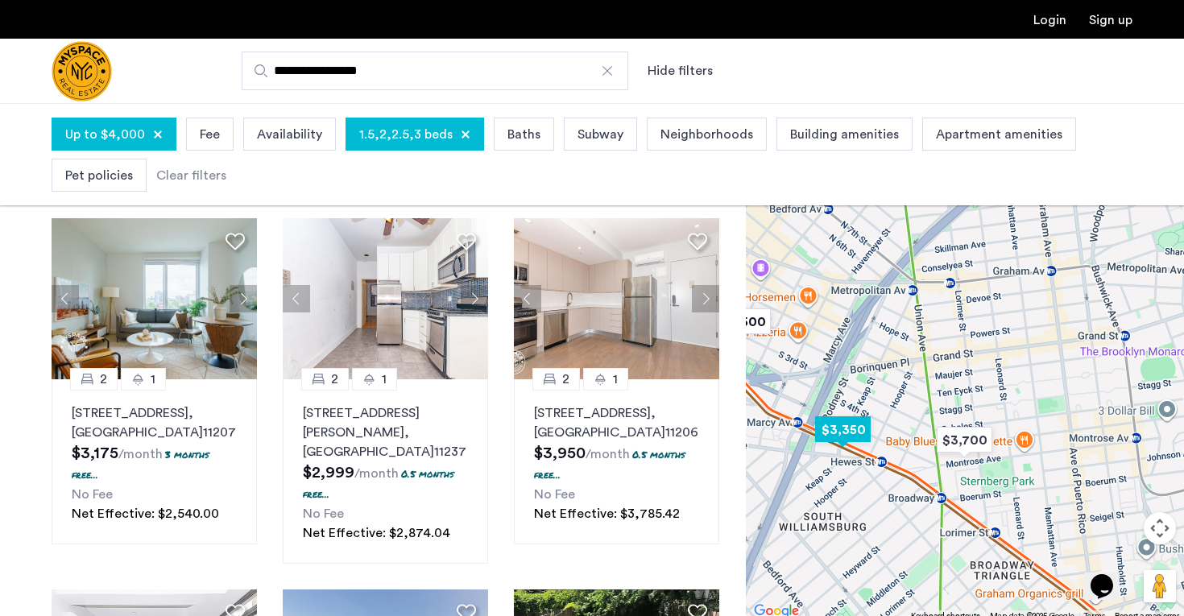
click at [861, 429] on img "$3,350" at bounding box center [842, 429] width 68 height 36
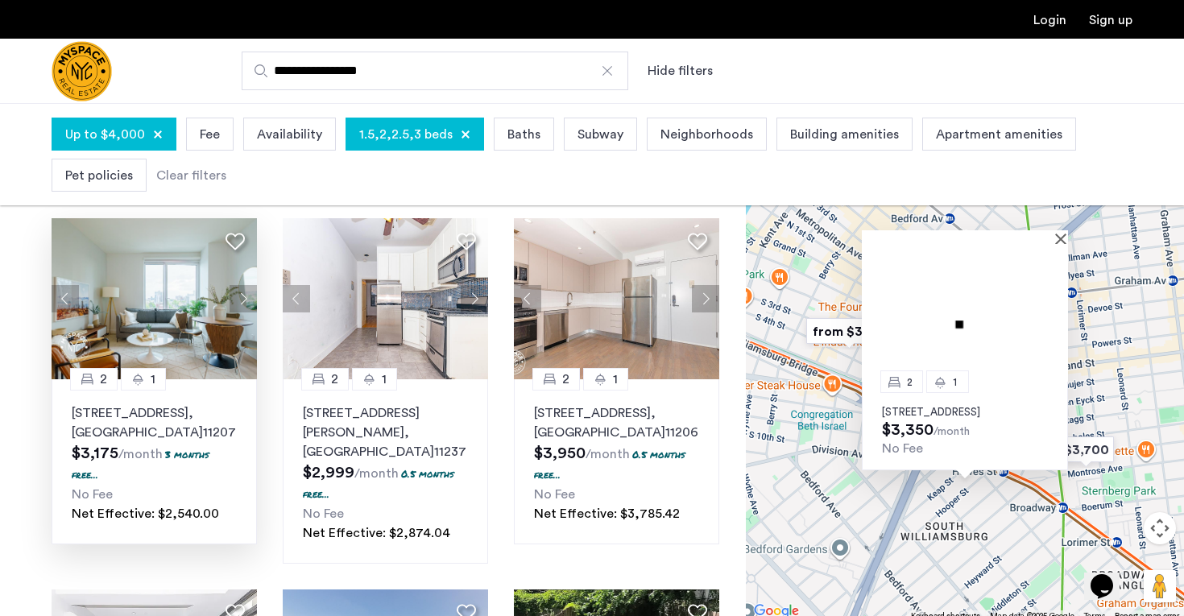
click at [157, 433] on p "[STREET_ADDRESS]" at bounding box center [154, 422] width 165 height 39
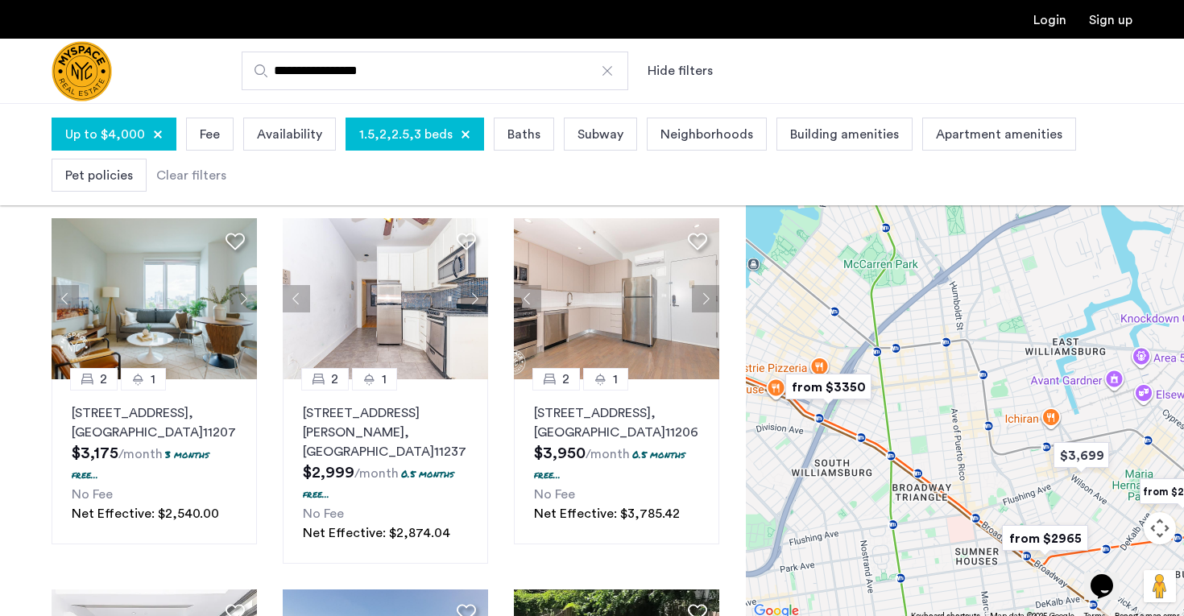
drag, startPoint x: 914, startPoint y: 535, endPoint x: 846, endPoint y: 480, distance: 87.0
click at [846, 480] on div at bounding box center [965, 365] width 438 height 513
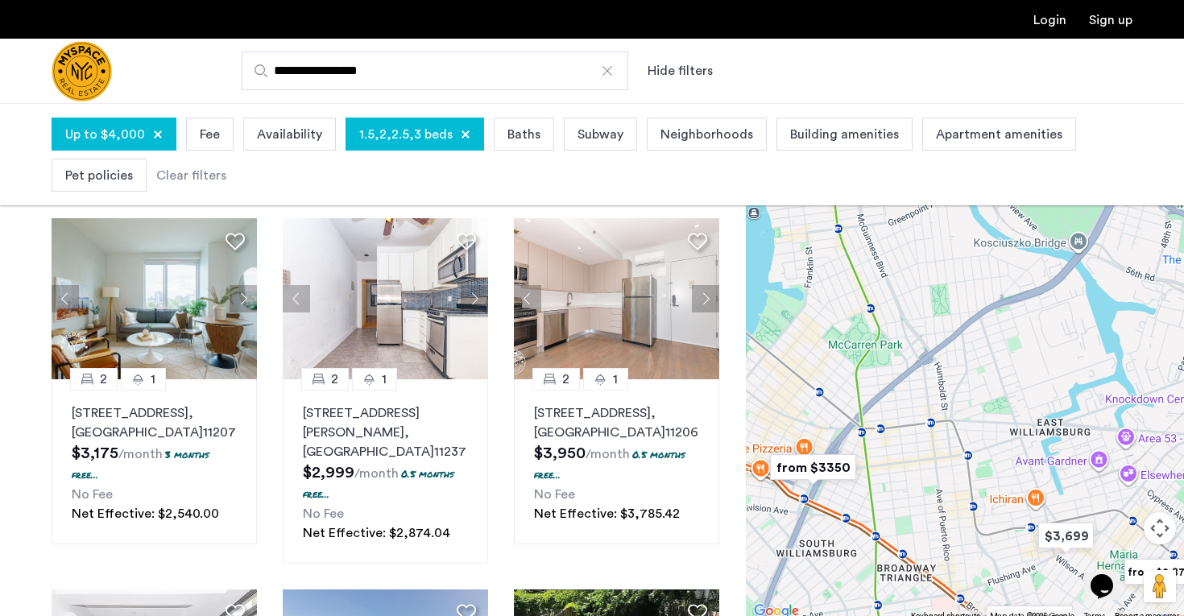
drag, startPoint x: 937, startPoint y: 459, endPoint x: 926, endPoint y: 549, distance: 90.8
click at [927, 550] on div at bounding box center [965, 365] width 438 height 513
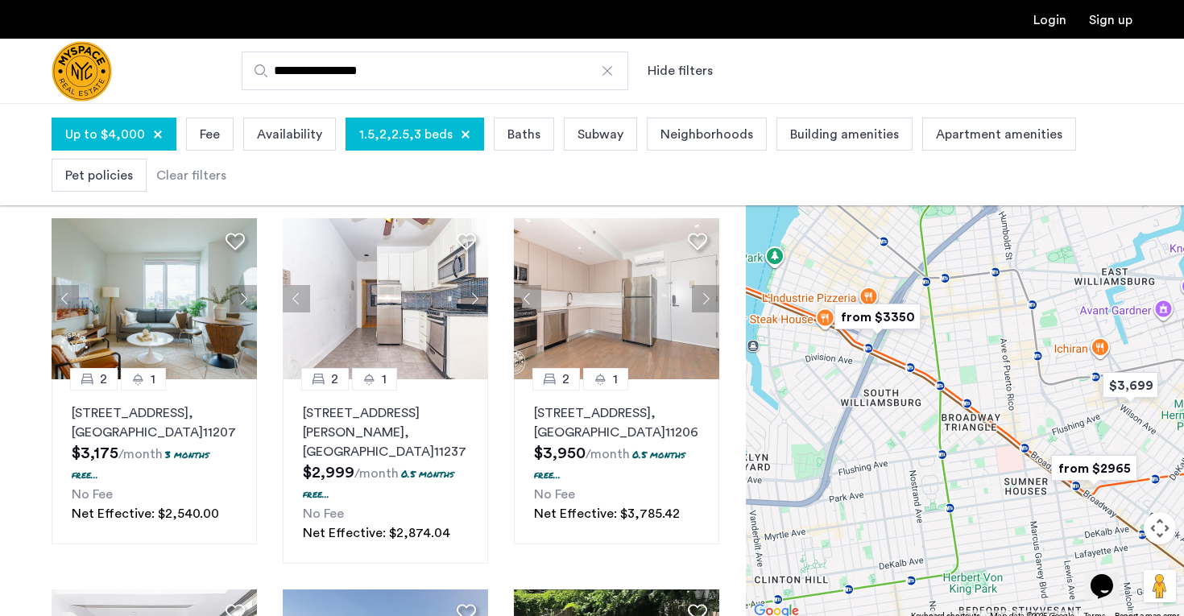
drag, startPoint x: 932, startPoint y: 511, endPoint x: 1002, endPoint y: 334, distance: 189.8
click at [1002, 336] on div at bounding box center [965, 365] width 438 height 513
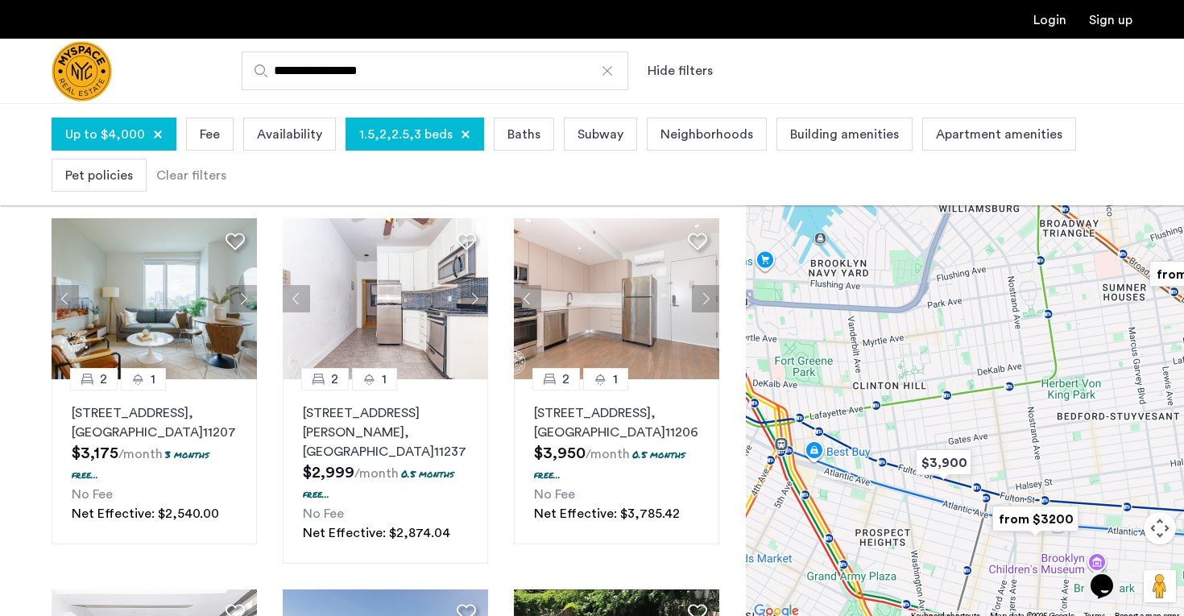
drag, startPoint x: 899, startPoint y: 539, endPoint x: 990, endPoint y: 354, distance: 205.6
click at [992, 354] on div at bounding box center [965, 365] width 438 height 513
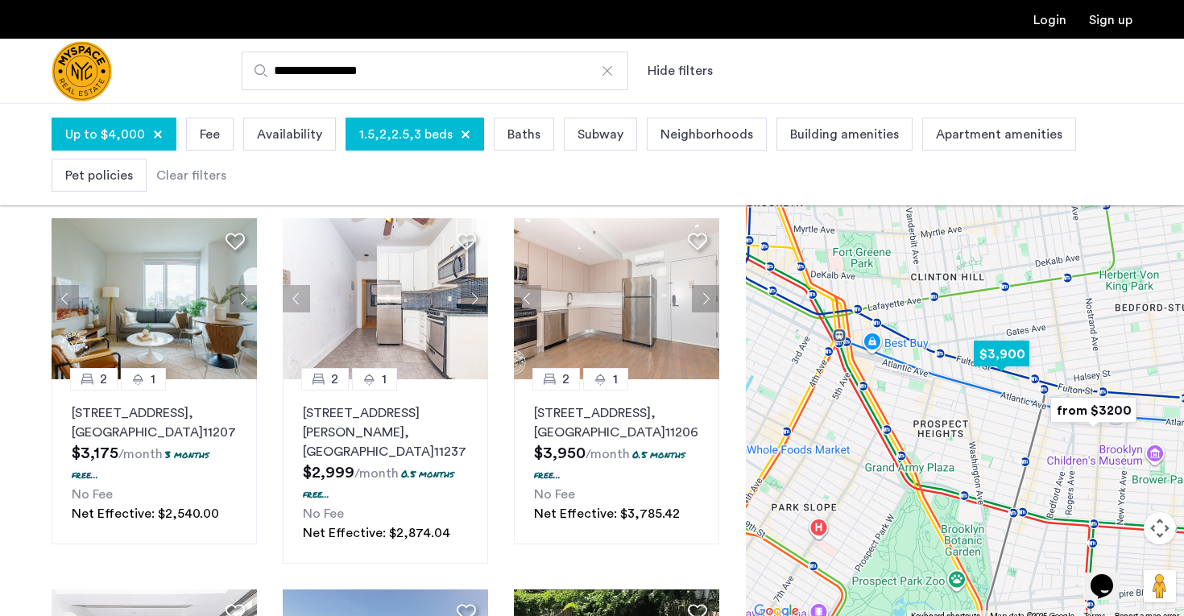
drag, startPoint x: 920, startPoint y: 465, endPoint x: 977, endPoint y: 358, distance: 121.0
click at [978, 358] on img "$3,900" at bounding box center [1001, 354] width 68 height 36
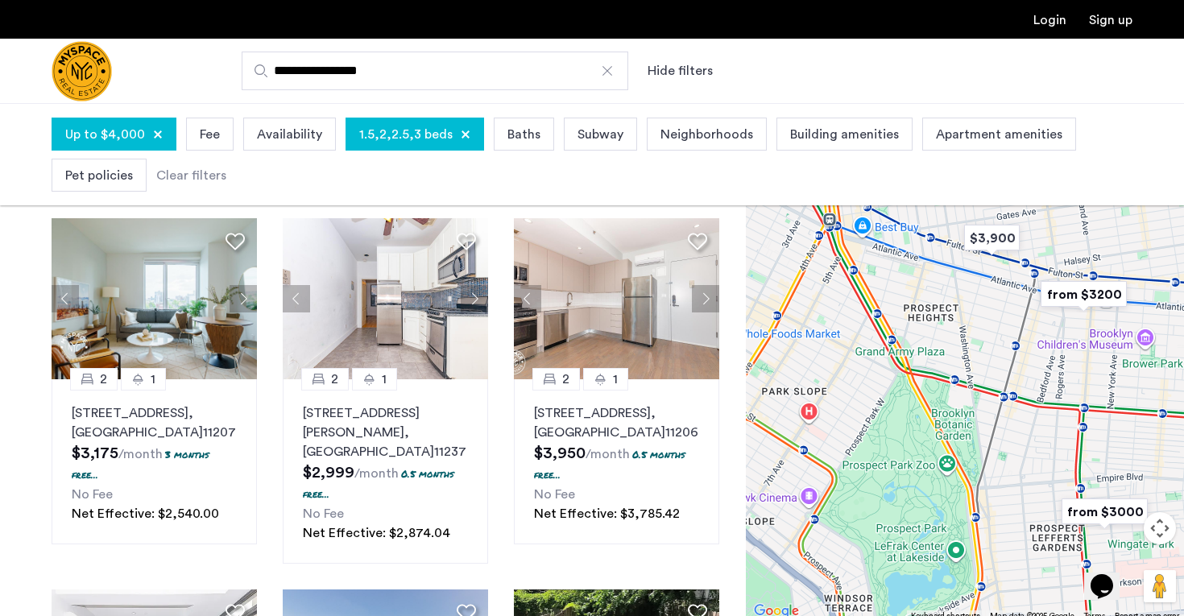
drag, startPoint x: 952, startPoint y: 450, endPoint x: 946, endPoint y: 337, distance: 113.7
click at [946, 337] on div at bounding box center [965, 365] width 438 height 513
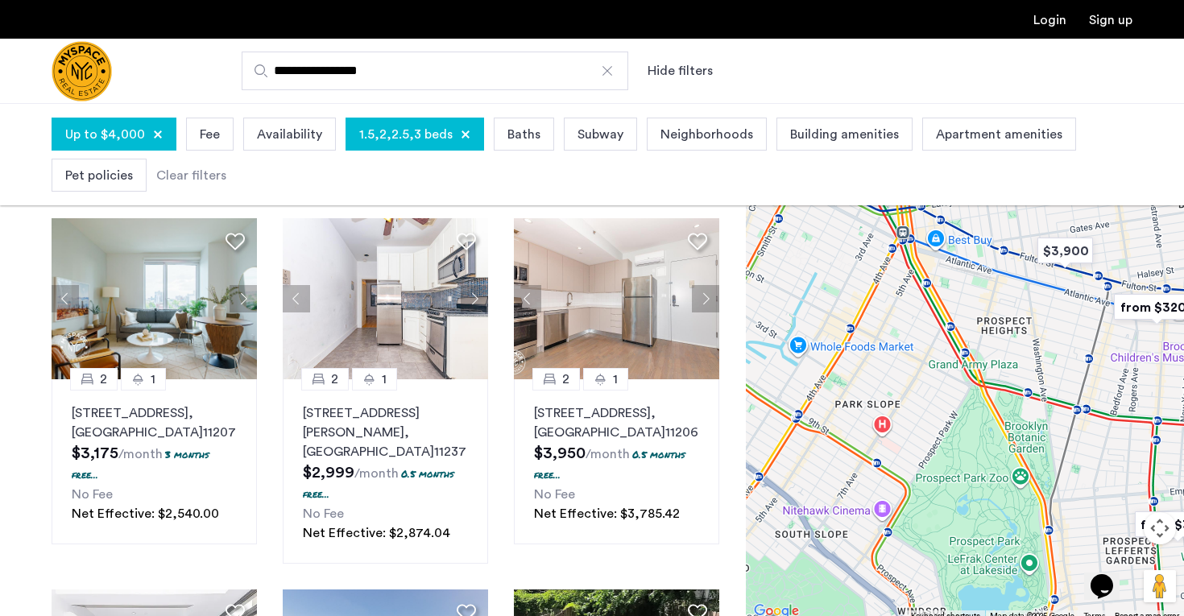
drag, startPoint x: 951, startPoint y: 392, endPoint x: 1024, endPoint y: 412, distance: 76.0
click at [1027, 414] on div at bounding box center [965, 365] width 438 height 513
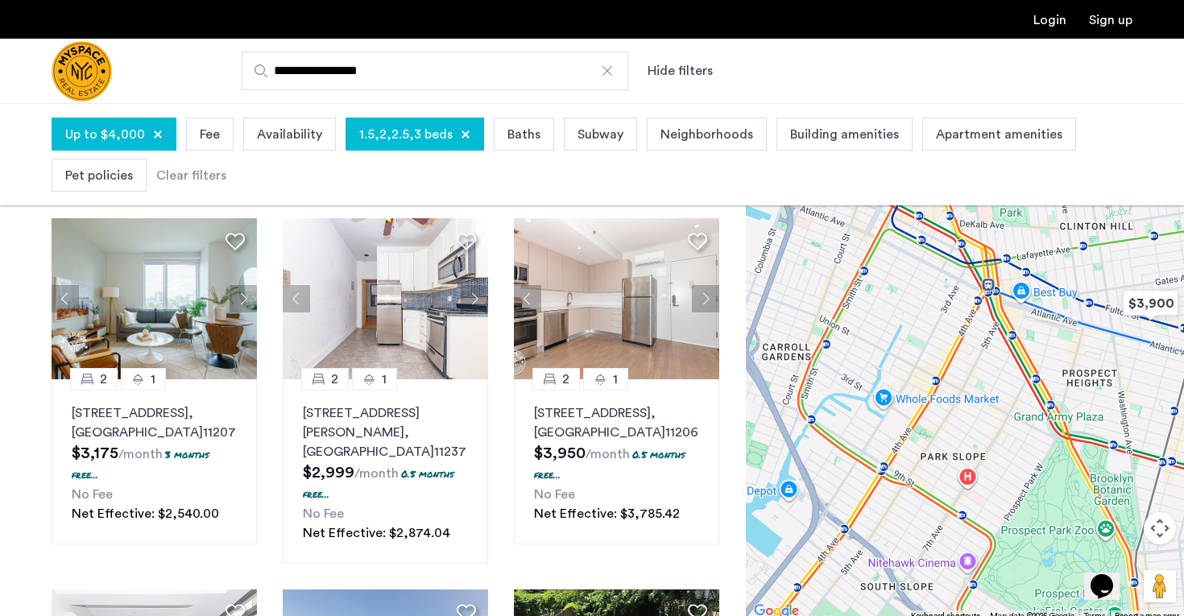
drag, startPoint x: 929, startPoint y: 340, endPoint x: 1015, endPoint y: 380, distance: 95.1
click at [1018, 382] on div at bounding box center [965, 365] width 438 height 513
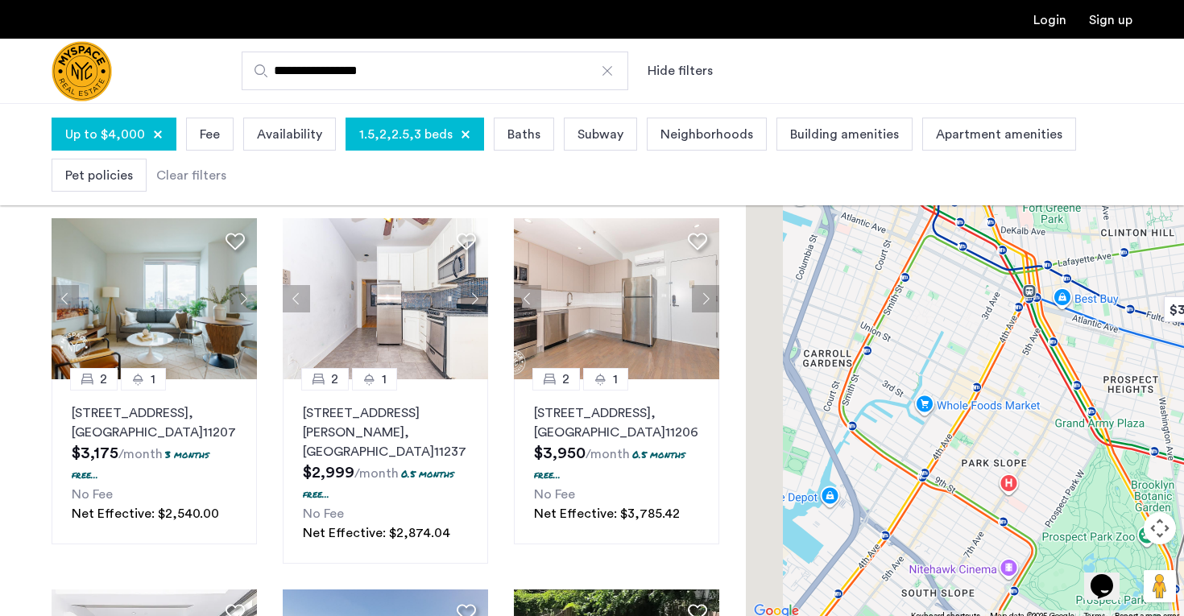
drag, startPoint x: 1015, startPoint y: 380, endPoint x: 1069, endPoint y: 391, distance: 54.2
click at [1069, 391] on div at bounding box center [965, 365] width 438 height 513
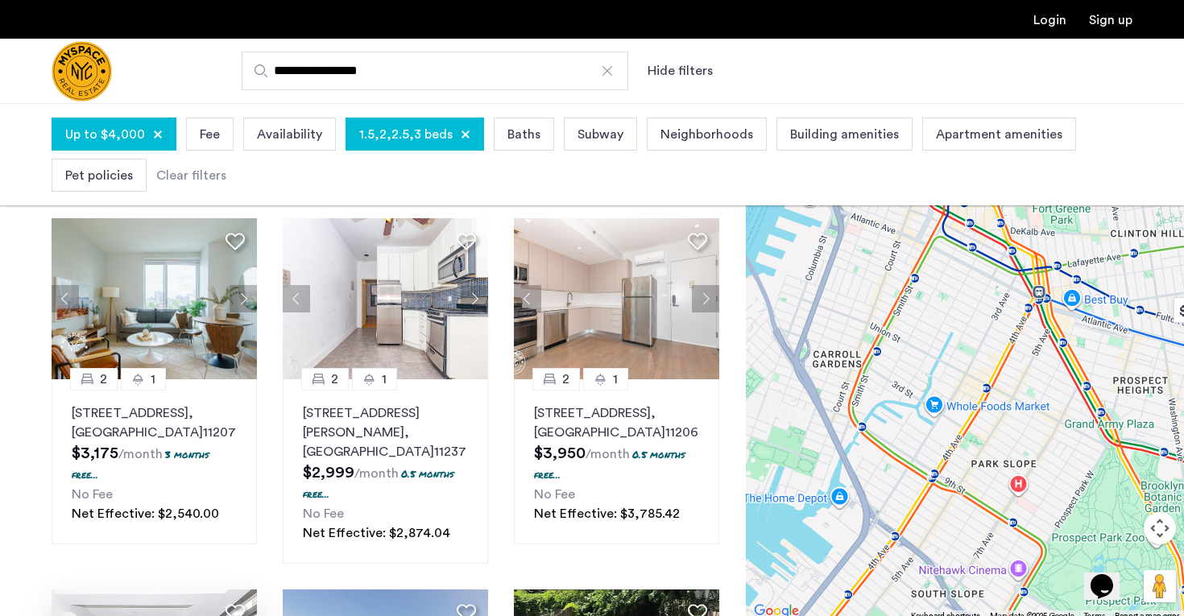
scroll to position [0, 0]
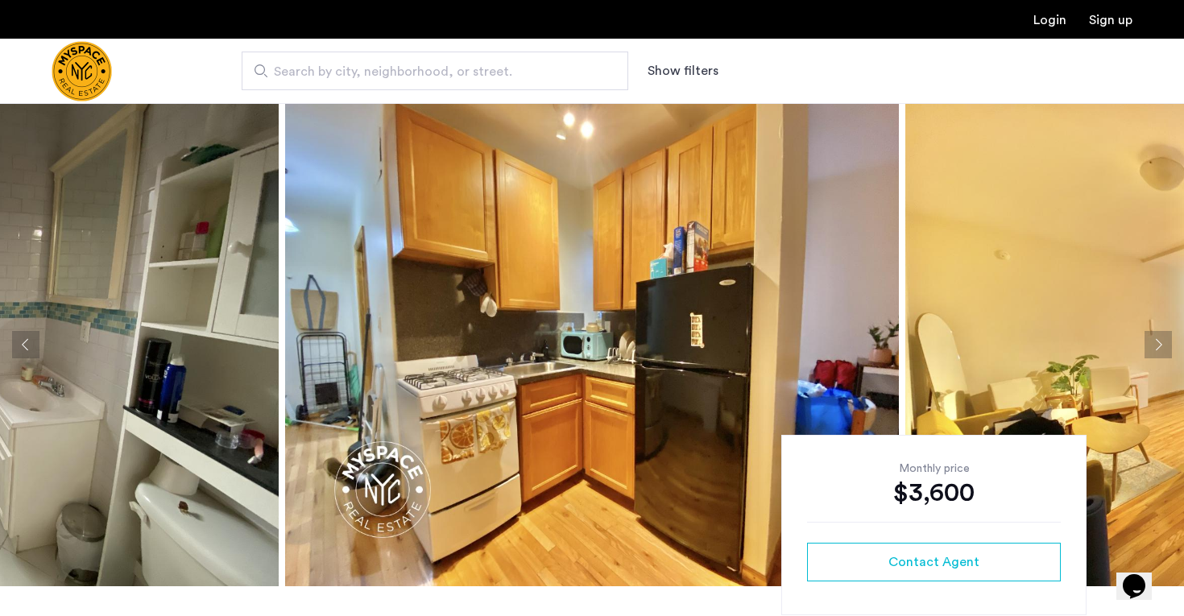
click at [641, 345] on img at bounding box center [592, 344] width 614 height 483
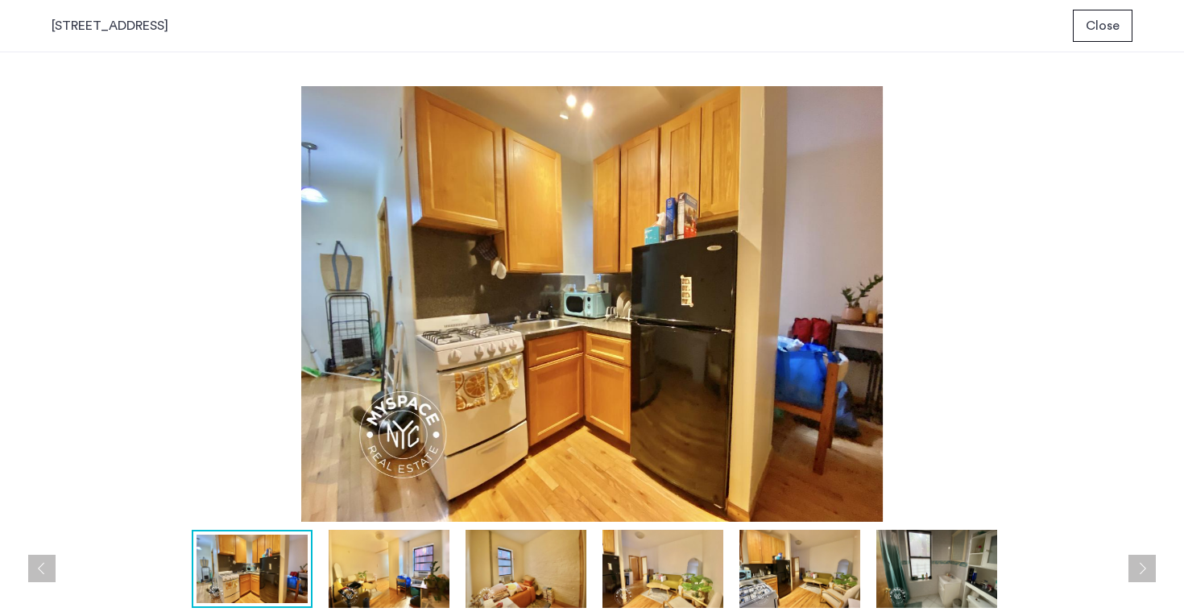
click at [1143, 565] on button "Next apartment" at bounding box center [1141, 568] width 27 height 27
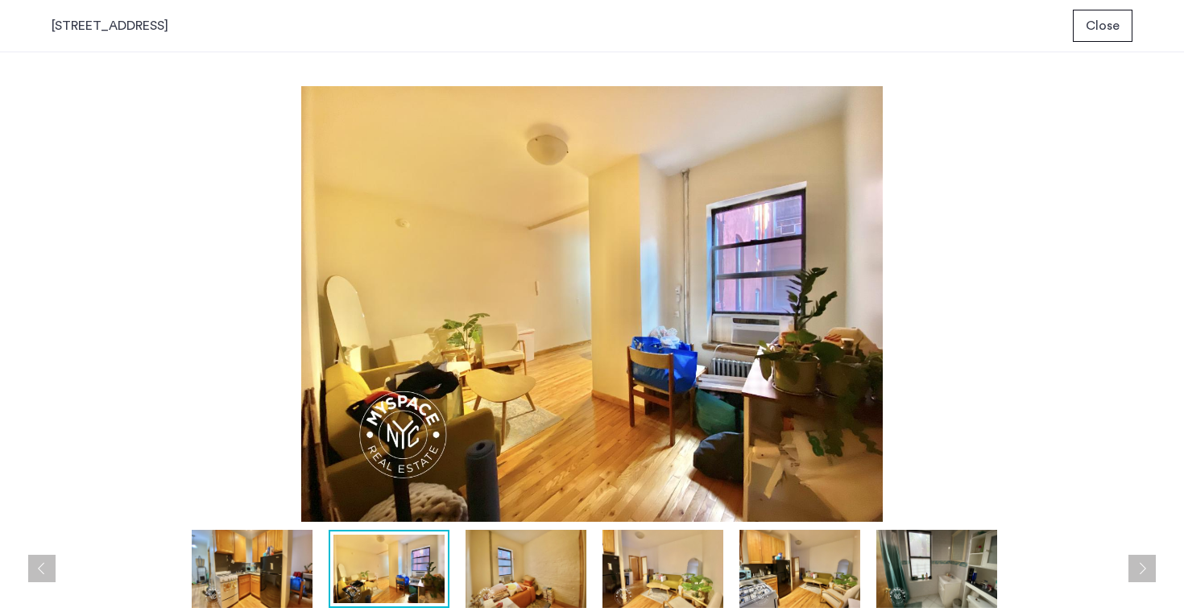
click at [1143, 565] on button "Next apartment" at bounding box center [1141, 568] width 27 height 27
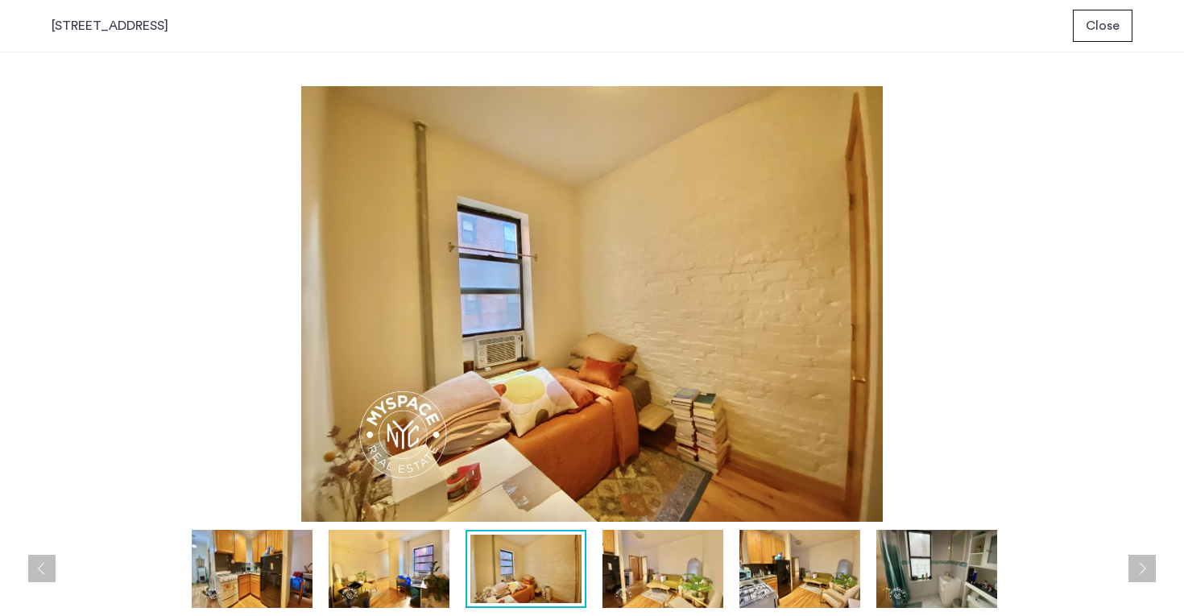
click at [1143, 565] on button "Next apartment" at bounding box center [1141, 568] width 27 height 27
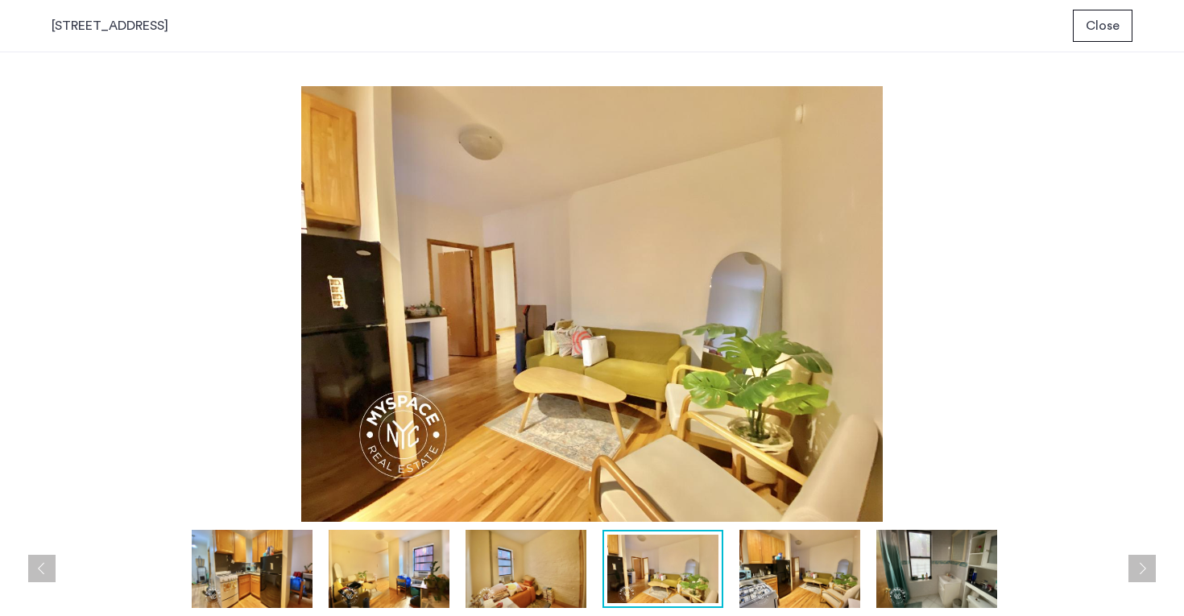
click at [1143, 565] on button "Next apartment" at bounding box center [1141, 568] width 27 height 27
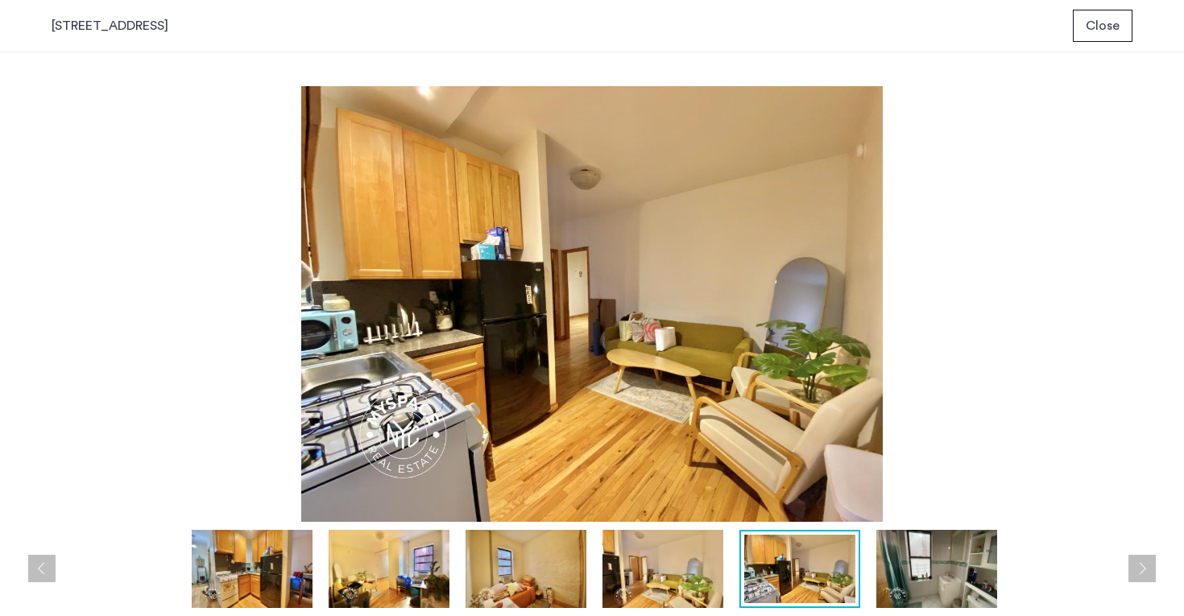
click at [1143, 565] on button "Next apartment" at bounding box center [1141, 568] width 27 height 27
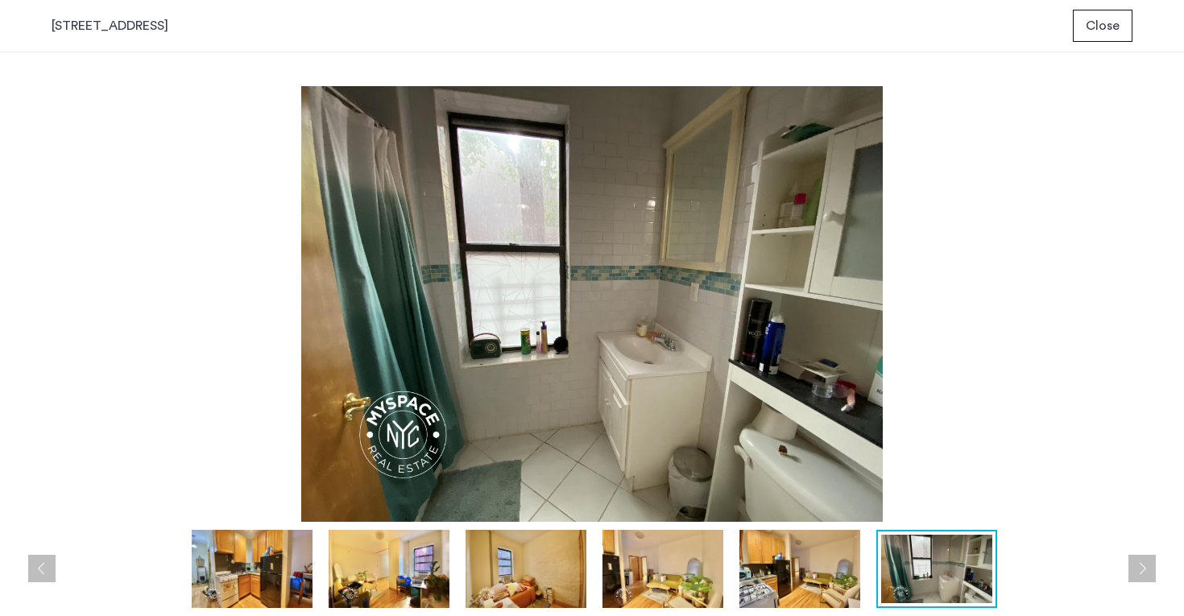
click at [1143, 565] on button "Next apartment" at bounding box center [1141, 568] width 27 height 27
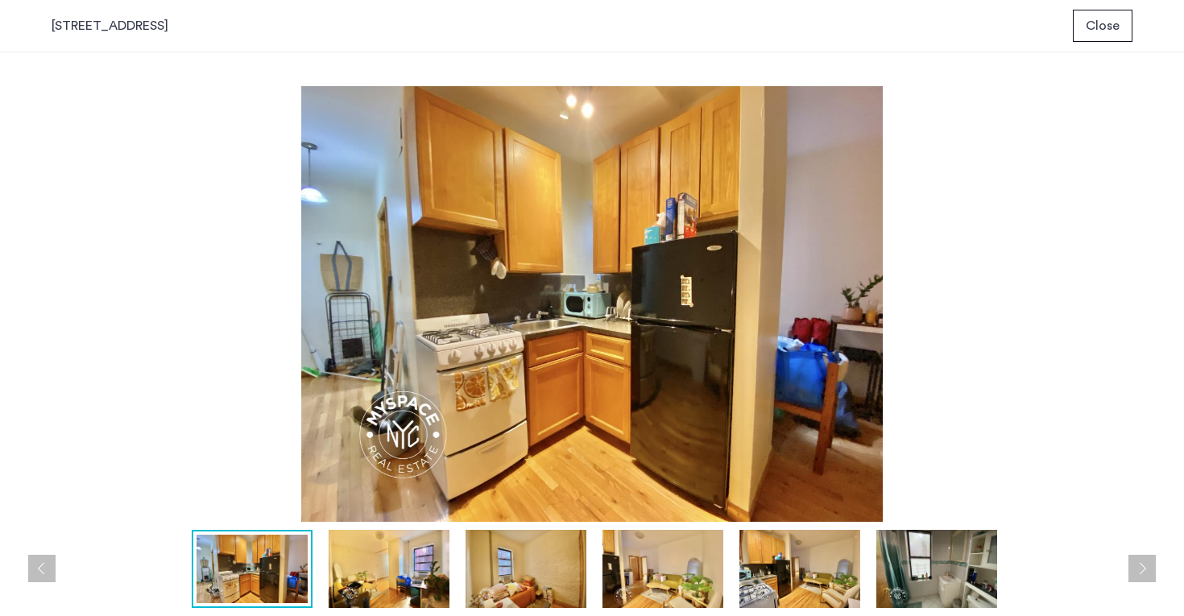
click at [1143, 565] on button "Next apartment" at bounding box center [1141, 568] width 27 height 27
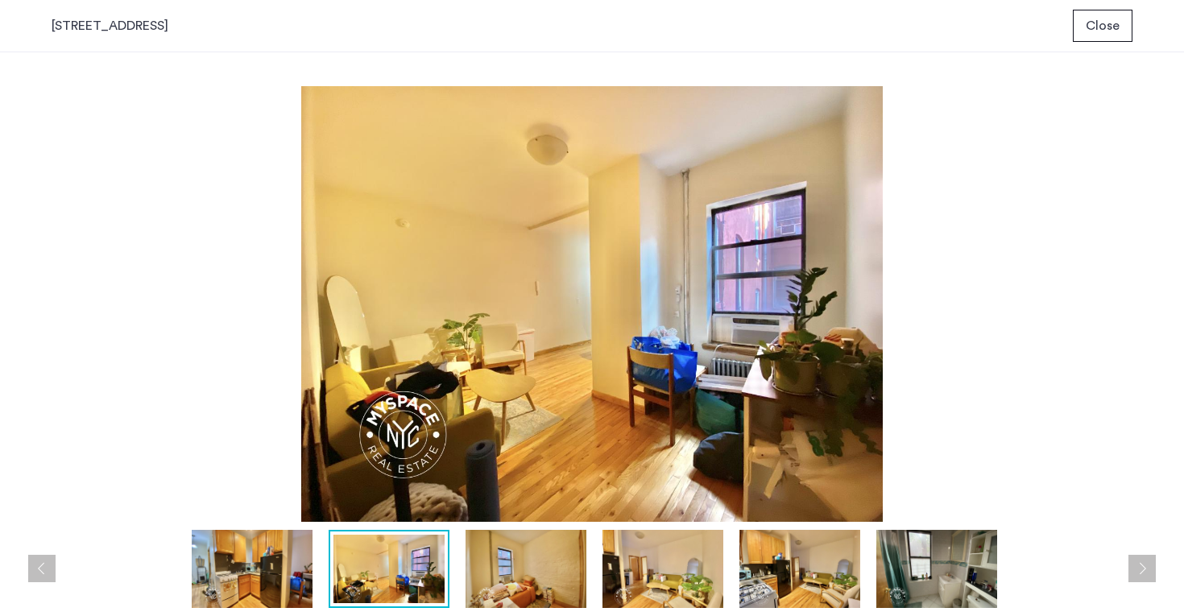
click at [1143, 565] on button "Next apartment" at bounding box center [1141, 568] width 27 height 27
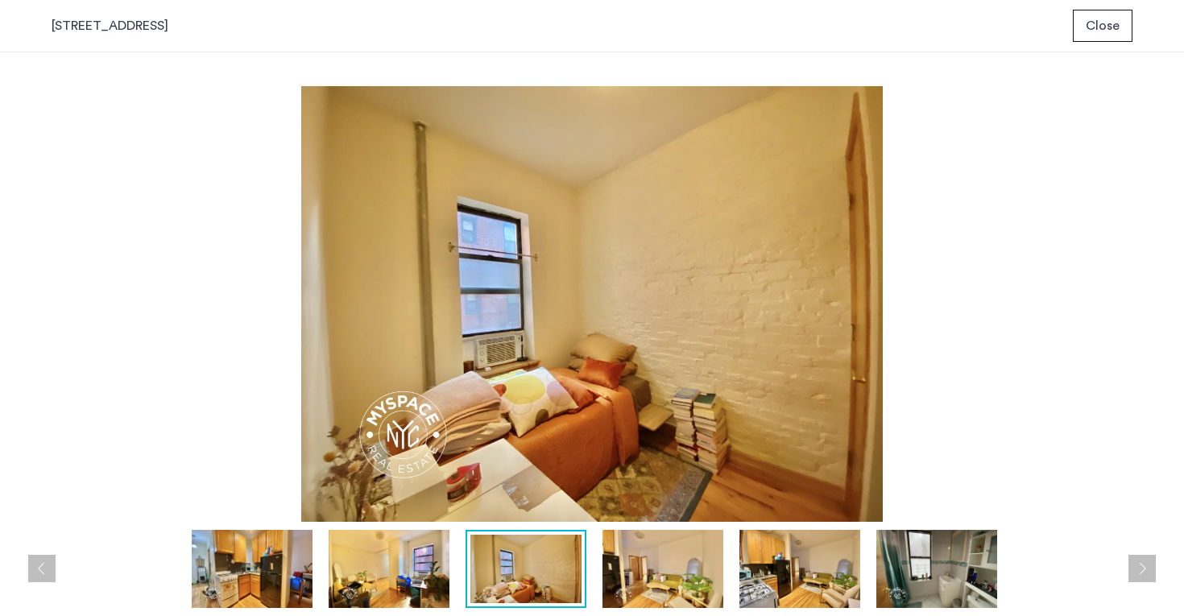
click at [1143, 565] on button "Next apartment" at bounding box center [1141, 568] width 27 height 27
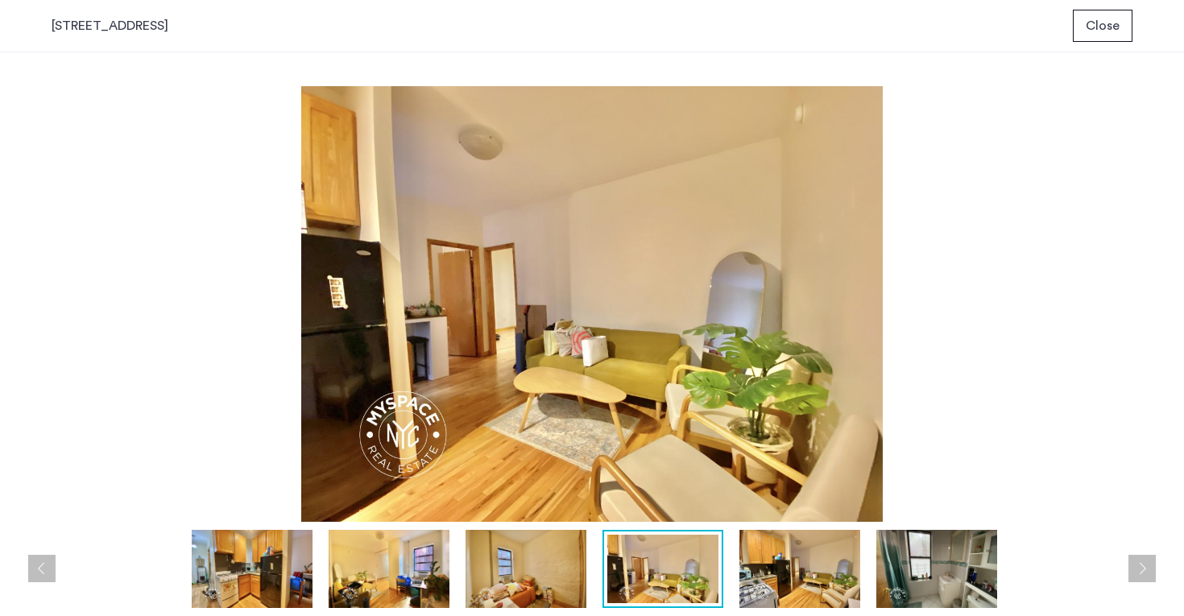
click at [1143, 565] on button "Next apartment" at bounding box center [1141, 568] width 27 height 27
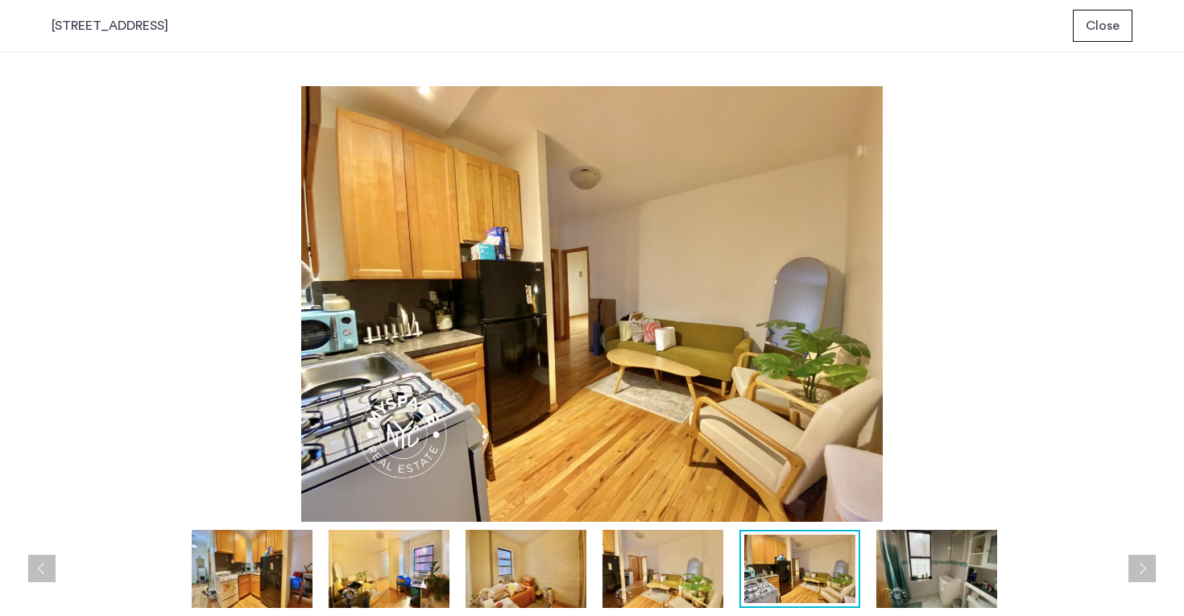
click at [1143, 565] on button "Next apartment" at bounding box center [1141, 568] width 27 height 27
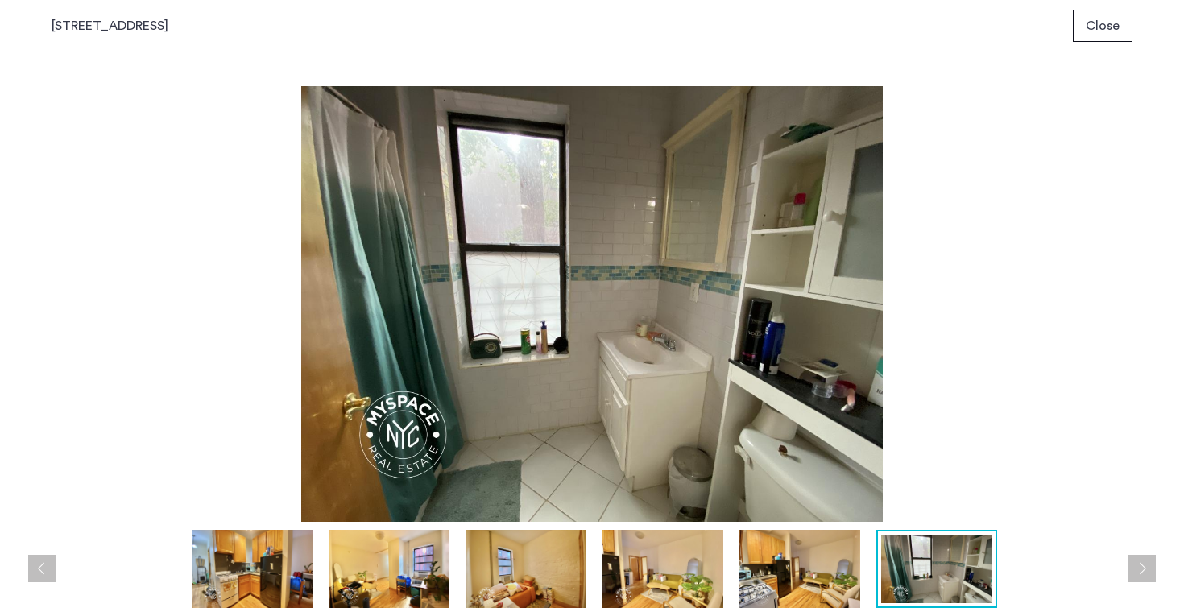
click at [1143, 565] on button "Next apartment" at bounding box center [1141, 568] width 27 height 27
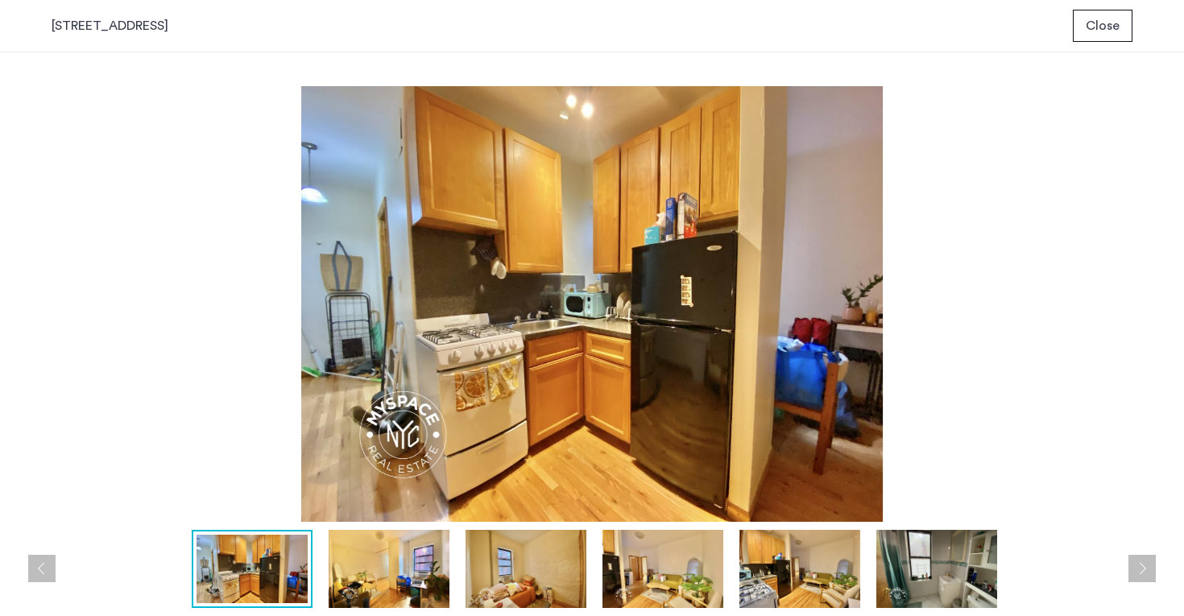
click at [1143, 565] on button "Next apartment" at bounding box center [1141, 568] width 27 height 27
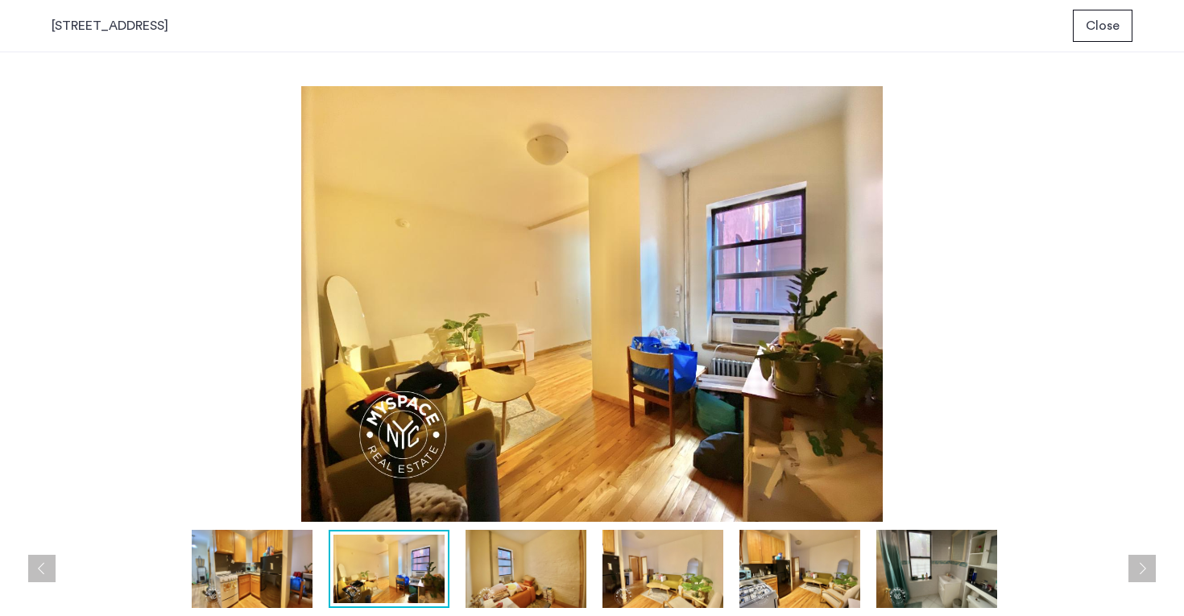
click at [1143, 565] on button "Next apartment" at bounding box center [1141, 568] width 27 height 27
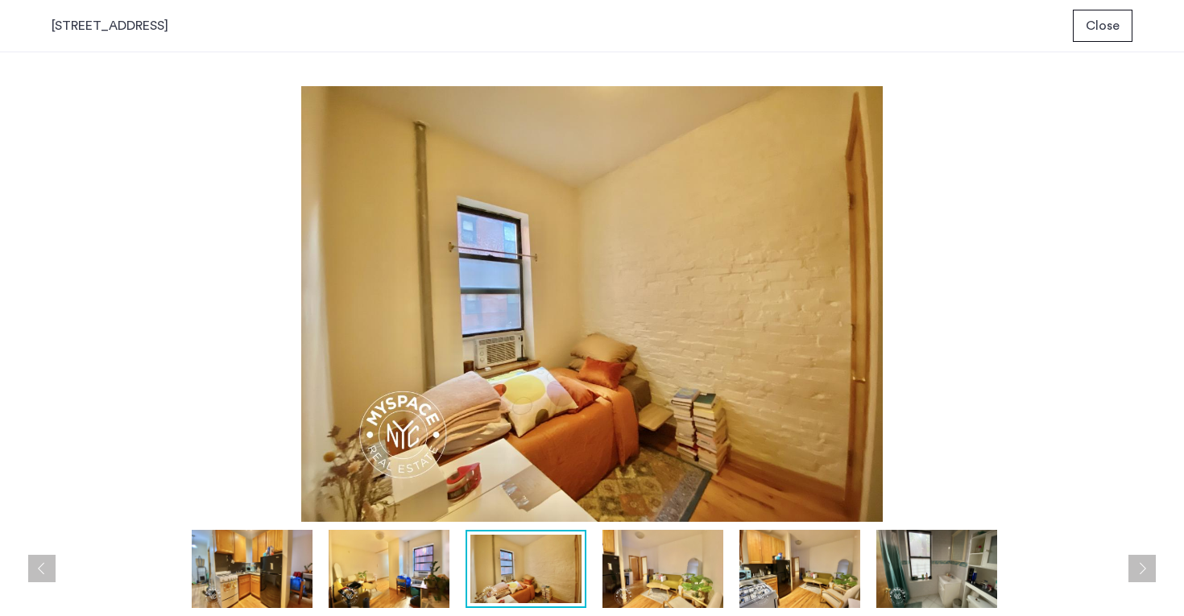
click at [1143, 565] on button "Next apartment" at bounding box center [1141, 568] width 27 height 27
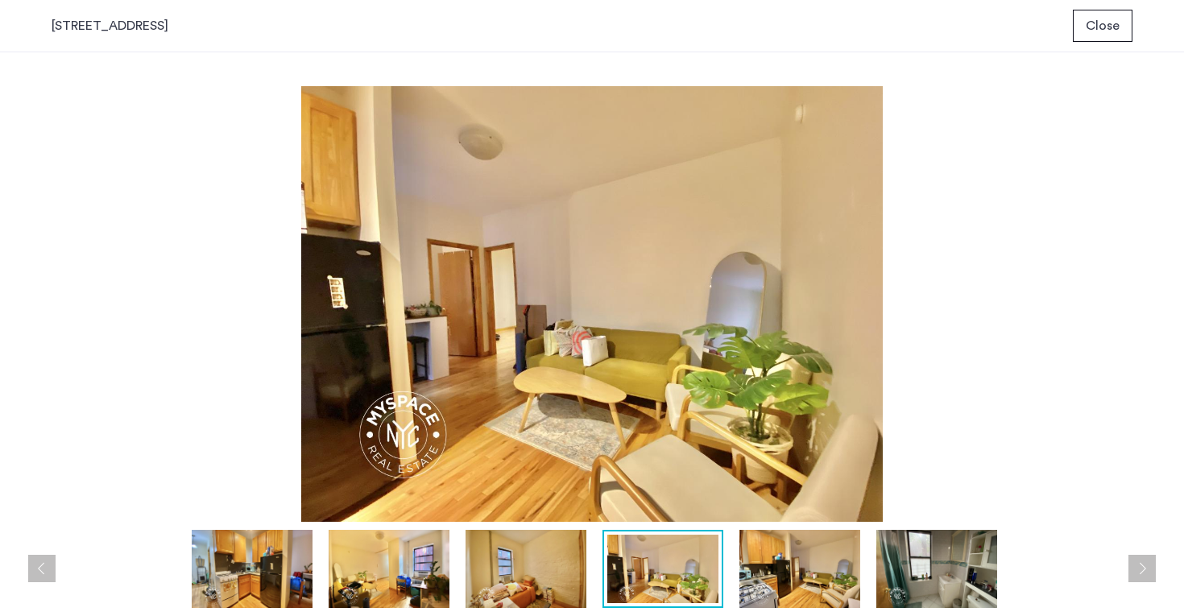
click at [1102, 27] on span "Close" at bounding box center [1102, 25] width 34 height 19
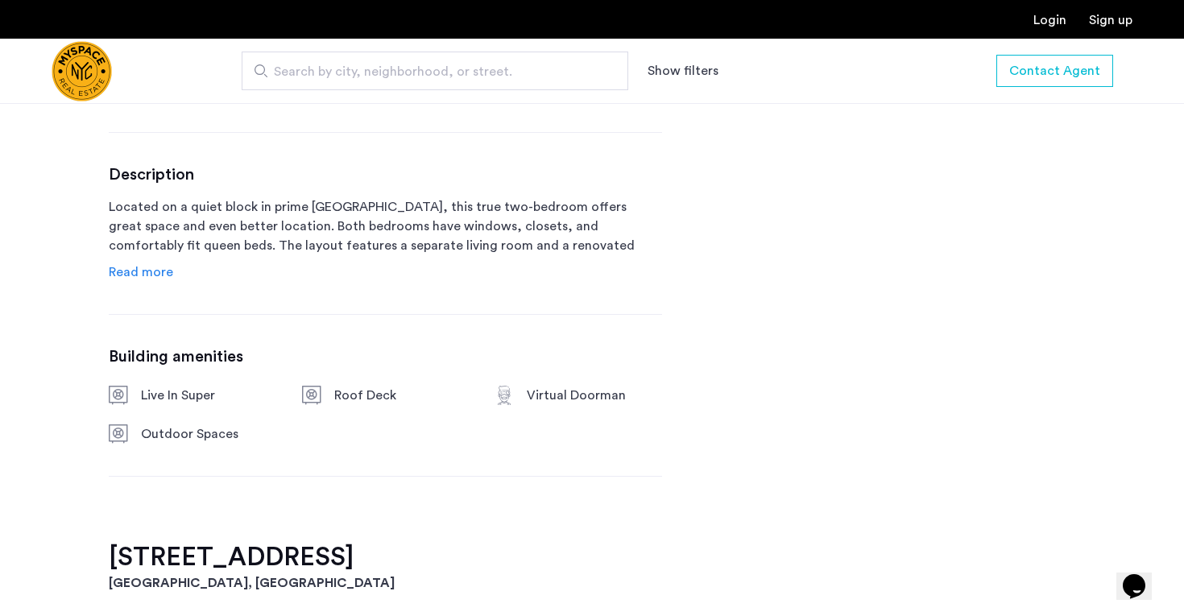
scroll to position [771, 0]
click at [141, 271] on span "Read more" at bounding box center [141, 271] width 64 height 13
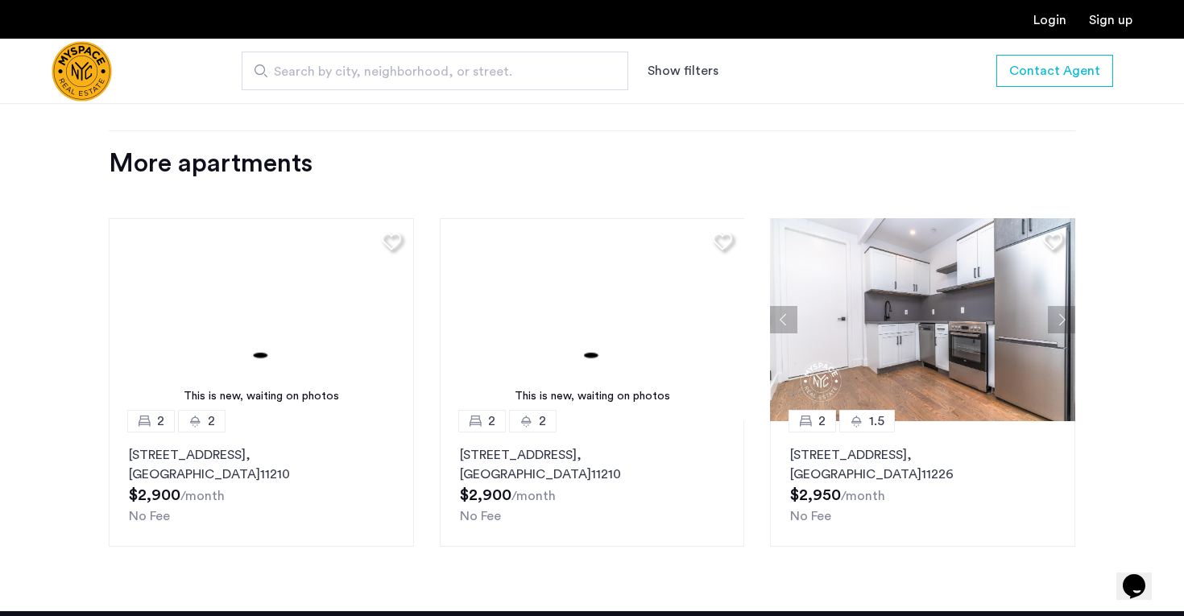
scroll to position [1851, 0]
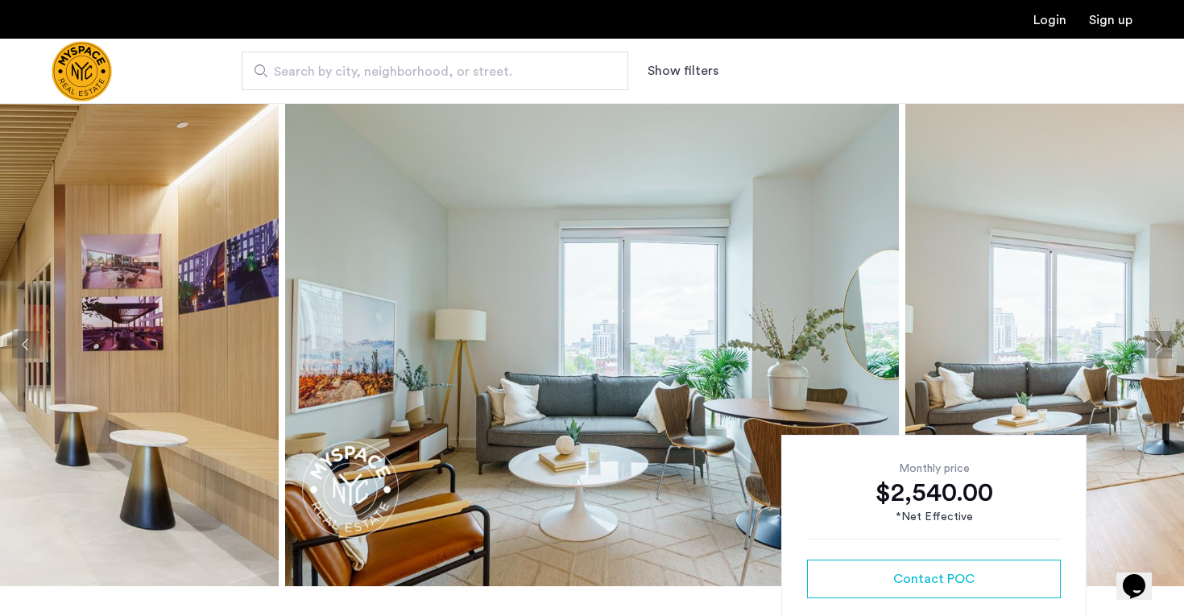
click at [1164, 341] on button "Next apartment" at bounding box center [1157, 344] width 27 height 27
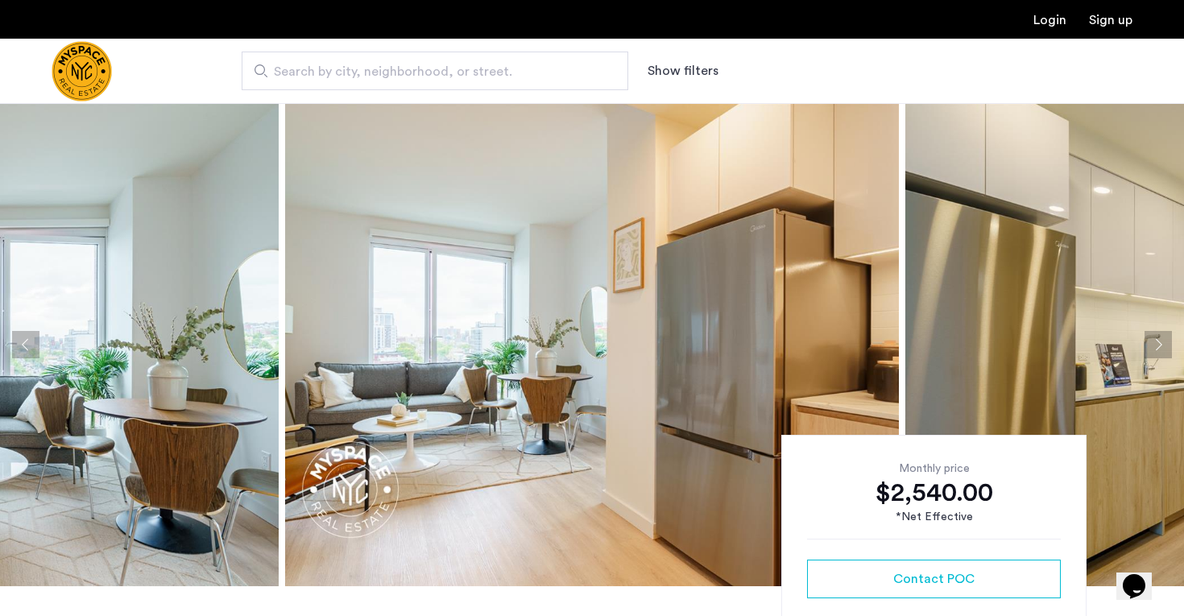
click at [1164, 341] on button "Next apartment" at bounding box center [1157, 344] width 27 height 27
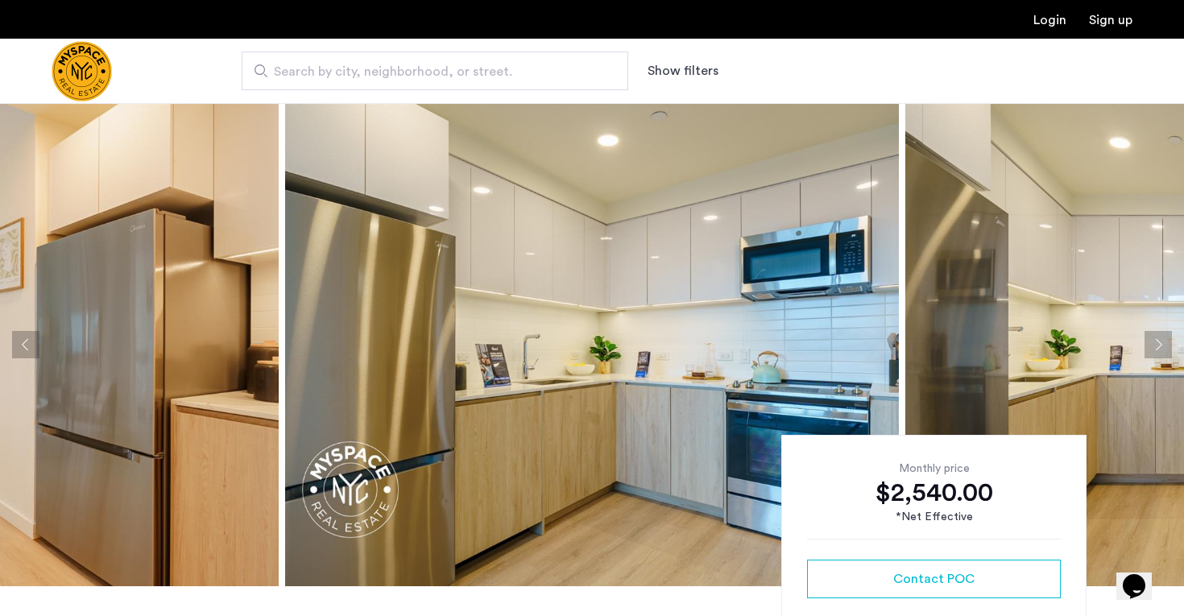
click at [1164, 341] on button "Next apartment" at bounding box center [1157, 344] width 27 height 27
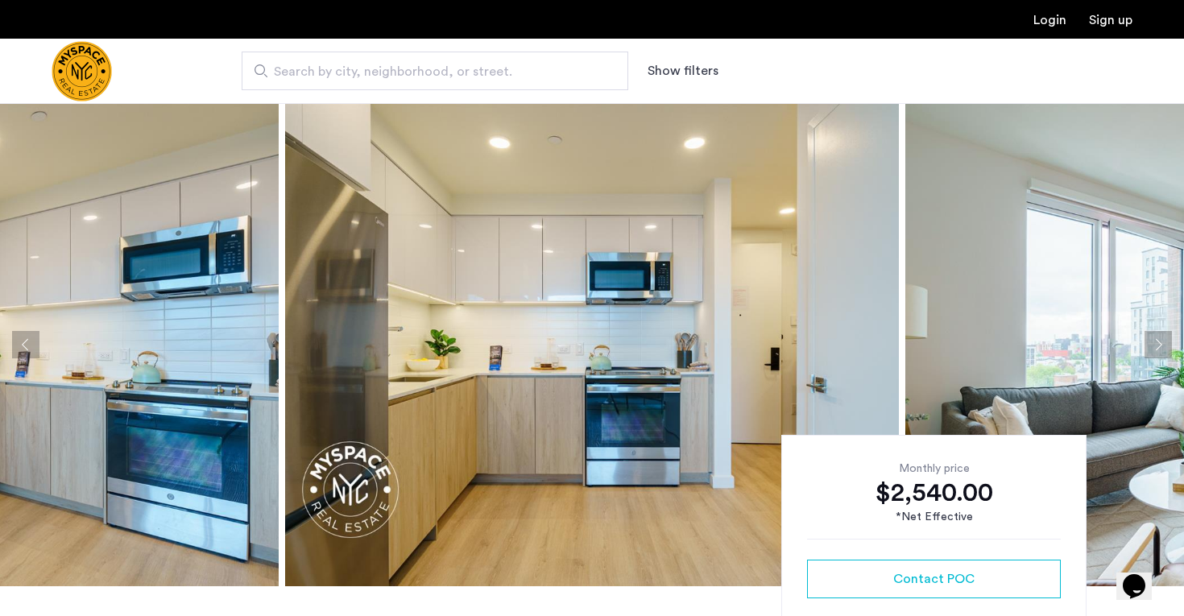
click at [1164, 341] on button "Next apartment" at bounding box center [1157, 344] width 27 height 27
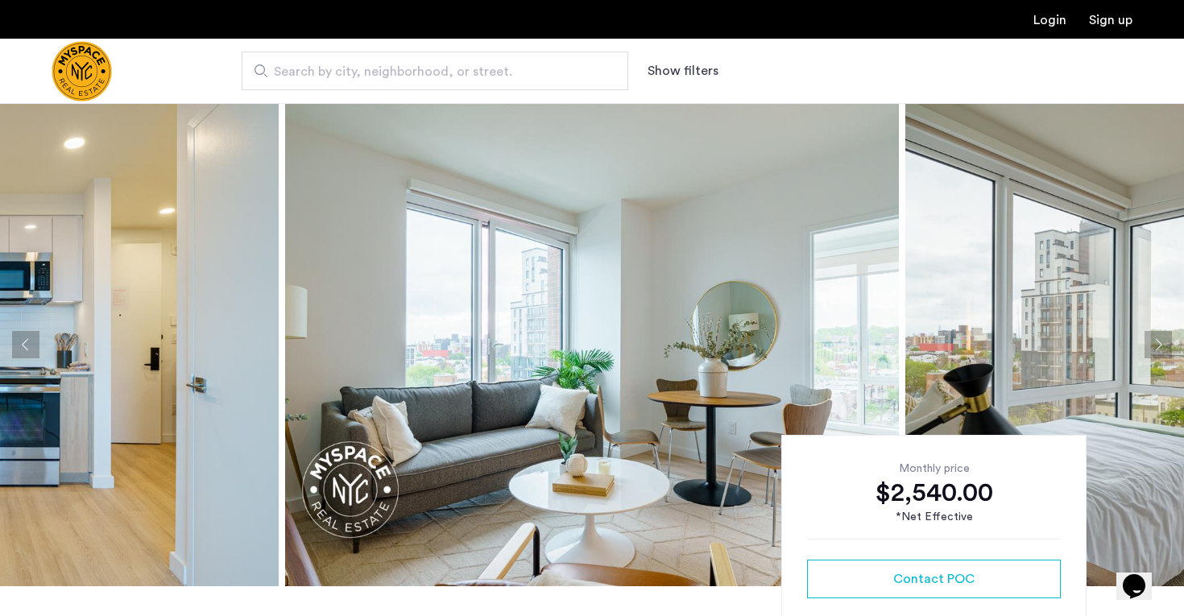
click at [1164, 341] on button "Next apartment" at bounding box center [1157, 344] width 27 height 27
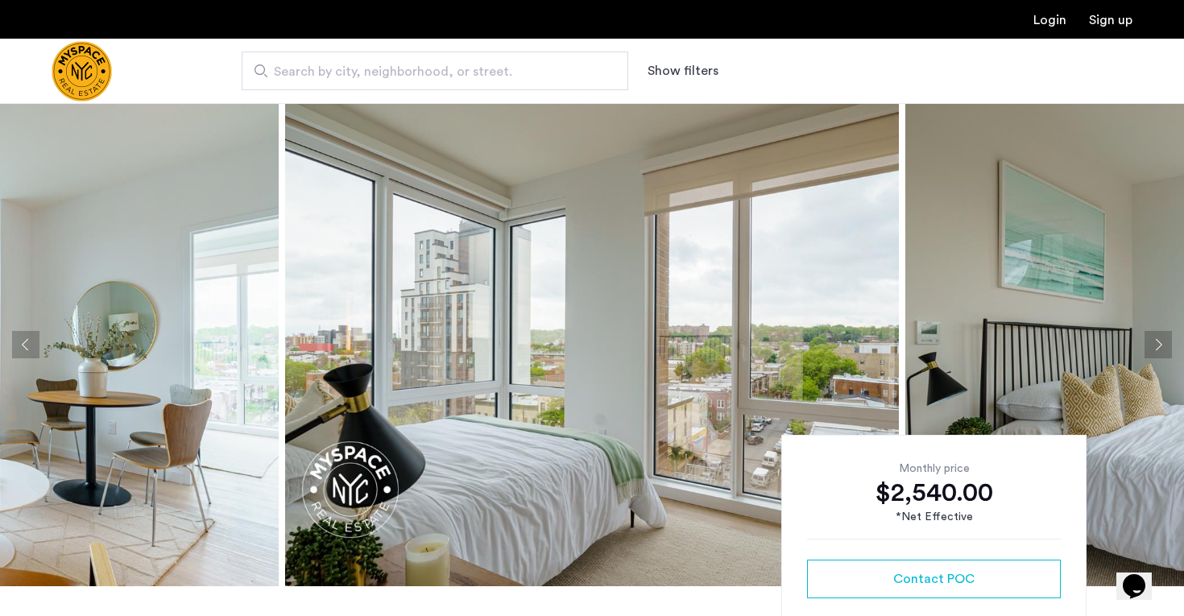
click at [1164, 341] on button "Next apartment" at bounding box center [1157, 344] width 27 height 27
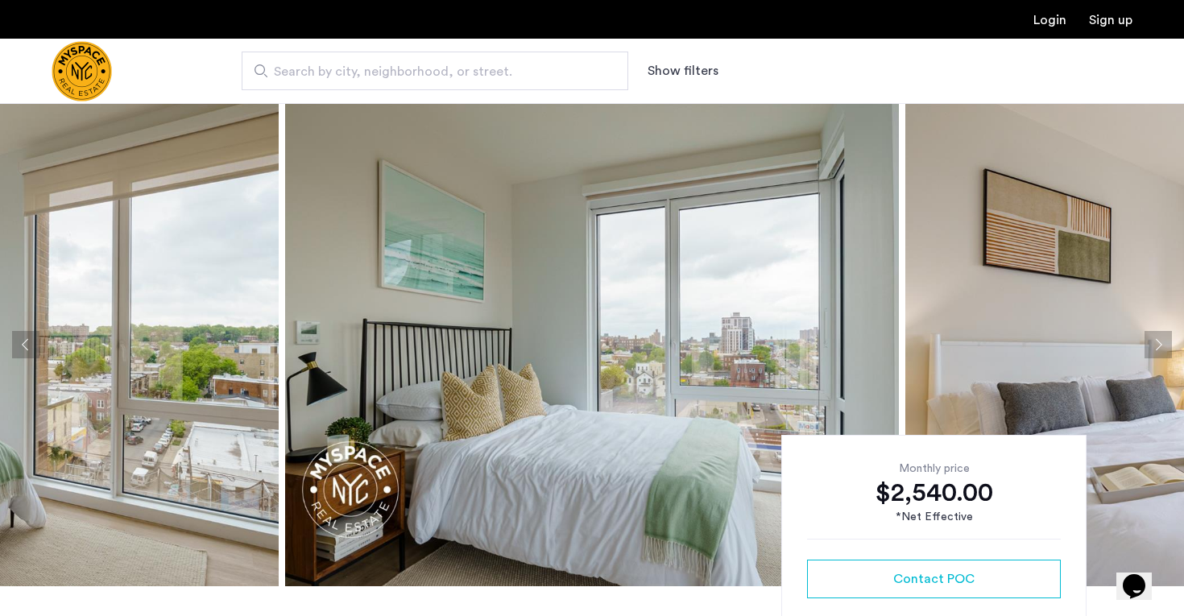
click at [1164, 341] on button "Next apartment" at bounding box center [1157, 344] width 27 height 27
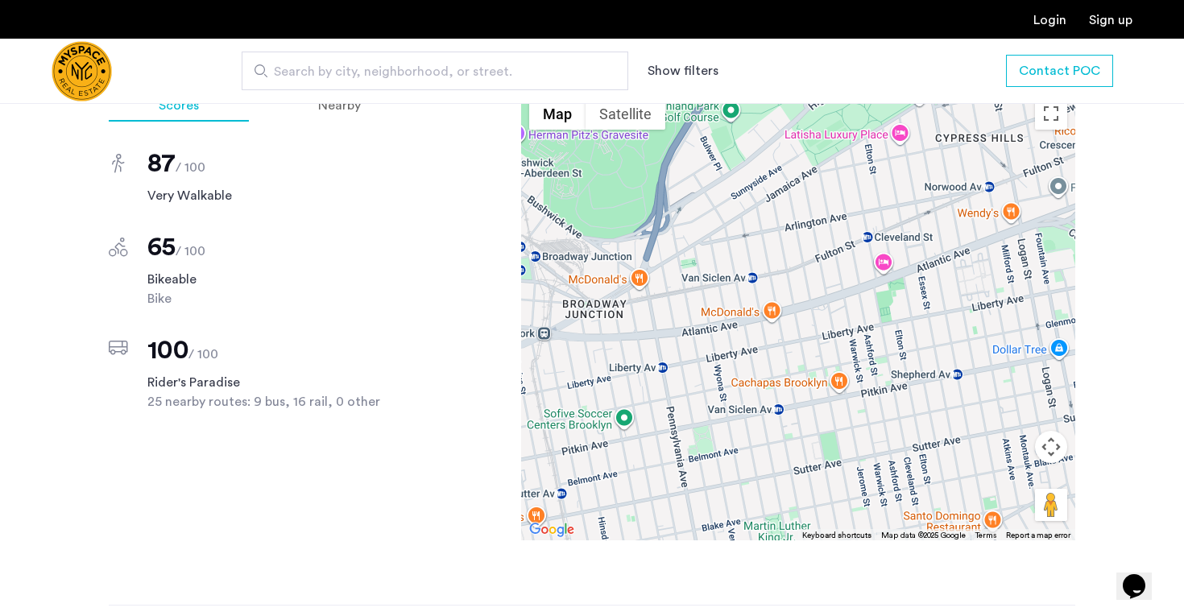
scroll to position [1656, 0]
